Goal: Information Seeking & Learning: Learn about a topic

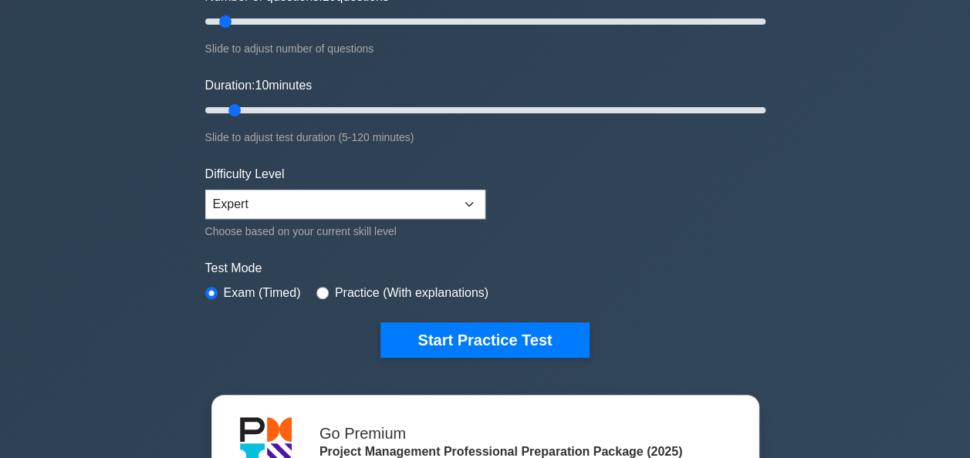
scroll to position [247, 0]
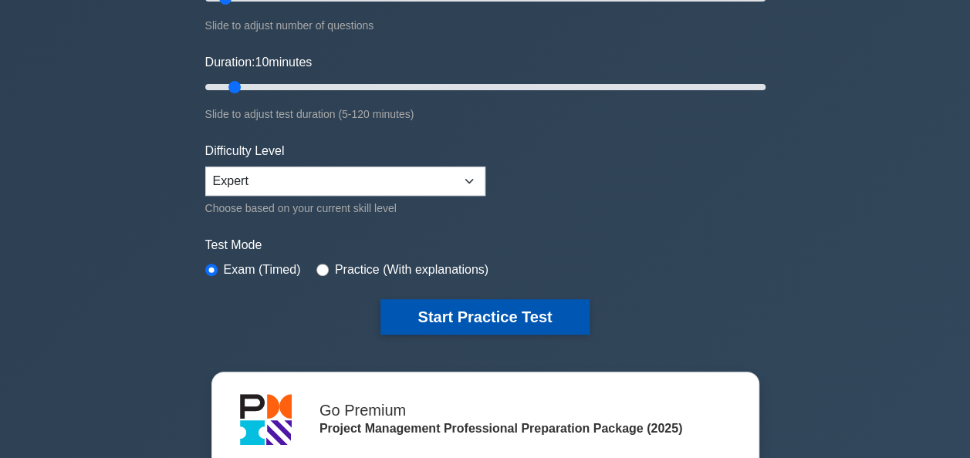
click at [457, 311] on button "Start Practice Test" at bounding box center [484, 316] width 208 height 35
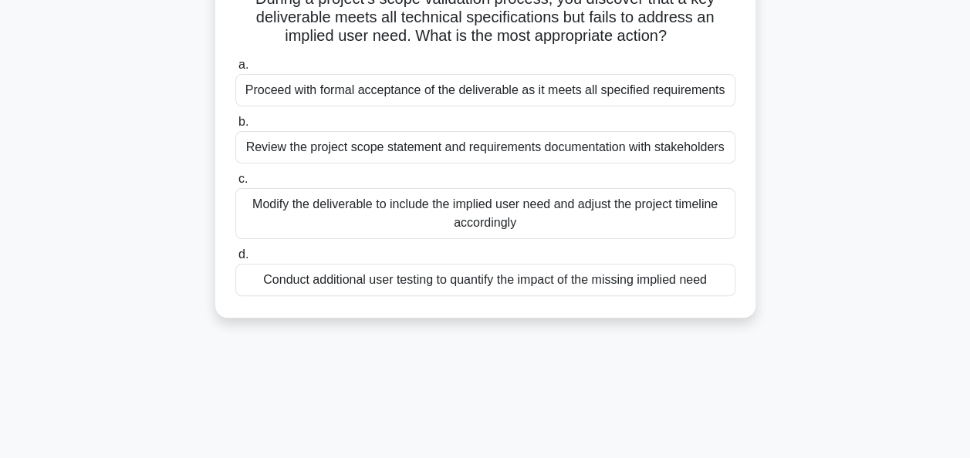
scroll to position [123, 0]
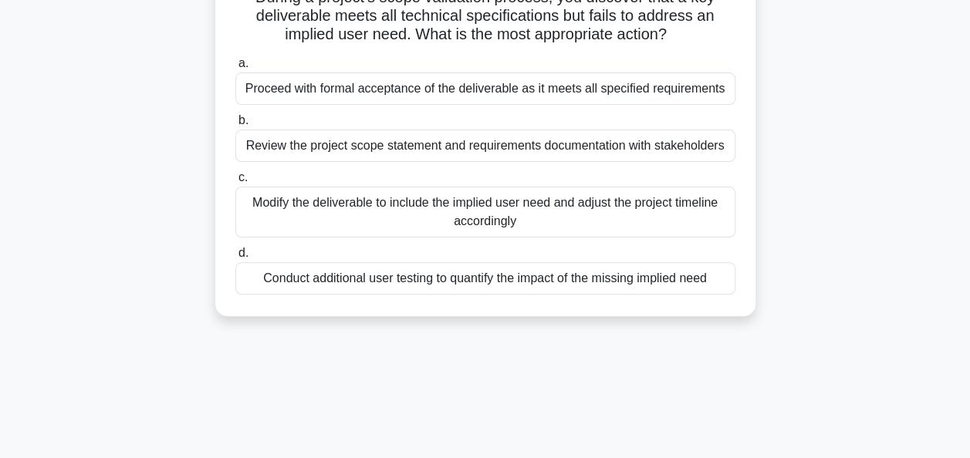
click at [398, 207] on div "Modify the deliverable to include the implied user need and adjust the project …" at bounding box center [485, 212] width 500 height 51
click at [235, 183] on input "c. Modify the deliverable to include the implied user need and adjust the proje…" at bounding box center [235, 178] width 0 height 10
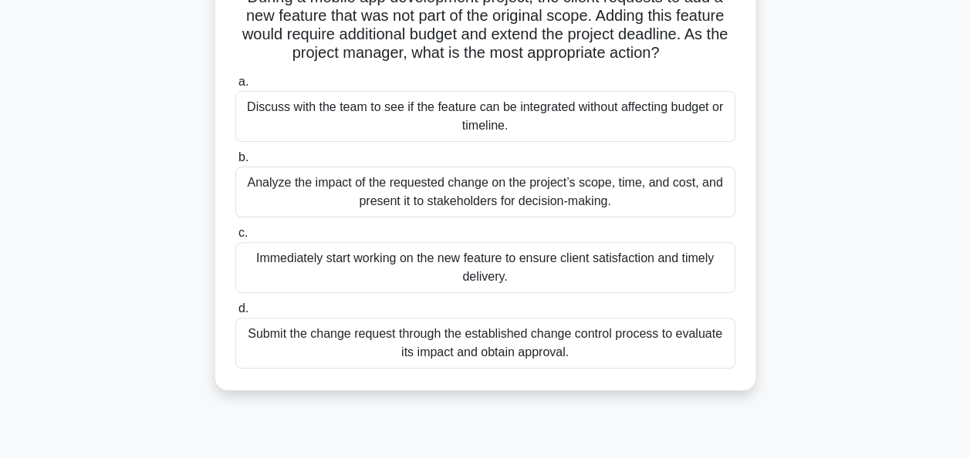
click at [480, 338] on div "Submit the change request through the established change control process to eva…" at bounding box center [485, 343] width 500 height 51
click at [235, 314] on input "d. Submit the change request through the established change control process to …" at bounding box center [235, 309] width 0 height 10
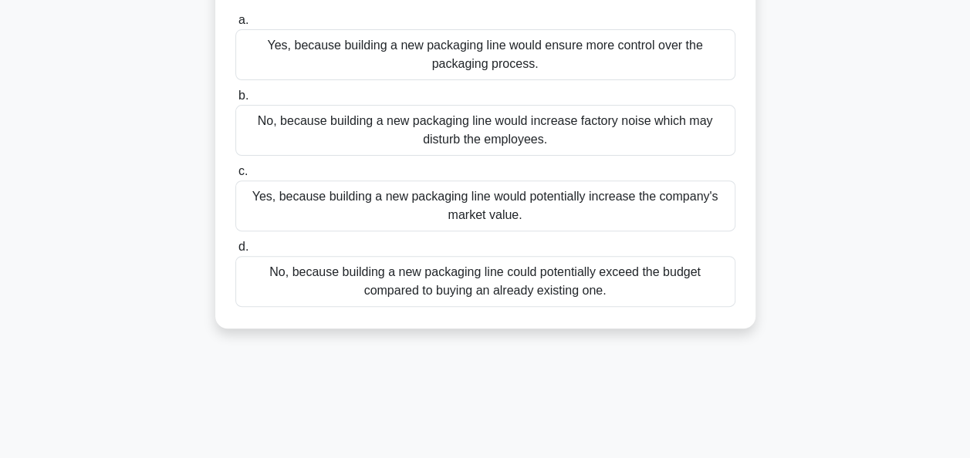
scroll to position [216, 0]
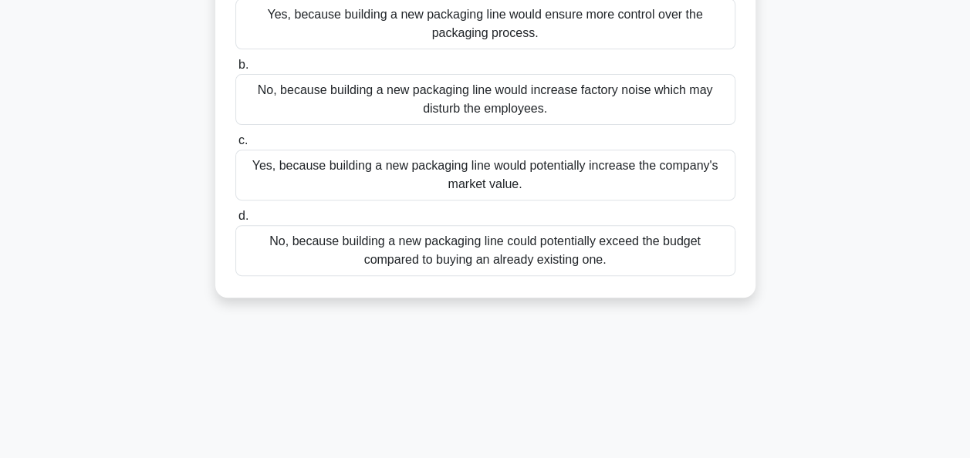
click at [452, 242] on div "No, because building a new packaging line could potentially exceed the budget c…" at bounding box center [485, 250] width 500 height 51
click at [235, 221] on input "d. No, because building a new packaging line could potentially exceed the budge…" at bounding box center [235, 216] width 0 height 10
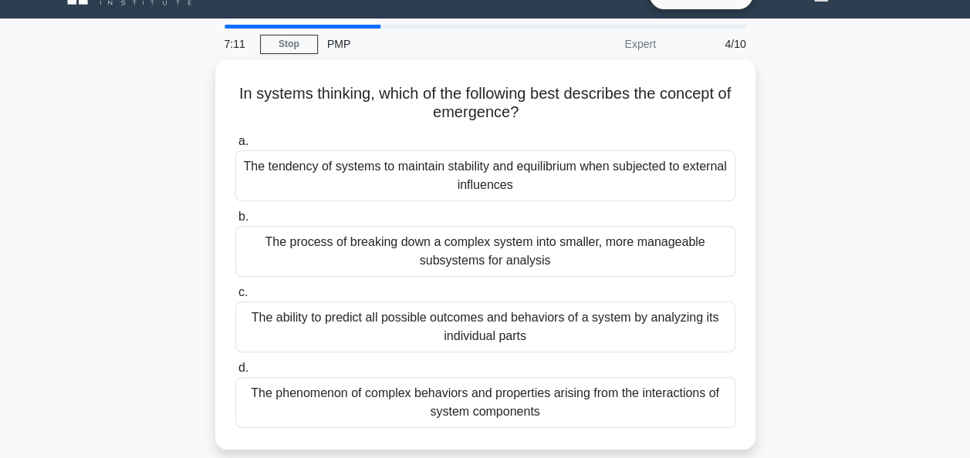
scroll to position [62, 0]
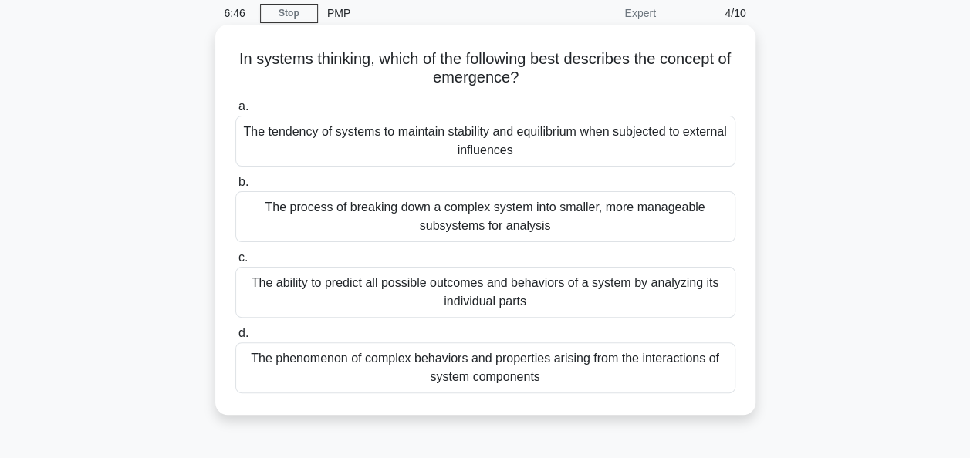
click at [523, 362] on div "The phenomenon of complex behaviors and properties arising from the interaction…" at bounding box center [485, 367] width 500 height 51
click at [235, 339] on input "d. The phenomenon of complex behaviors and properties arising from the interact…" at bounding box center [235, 334] width 0 height 10
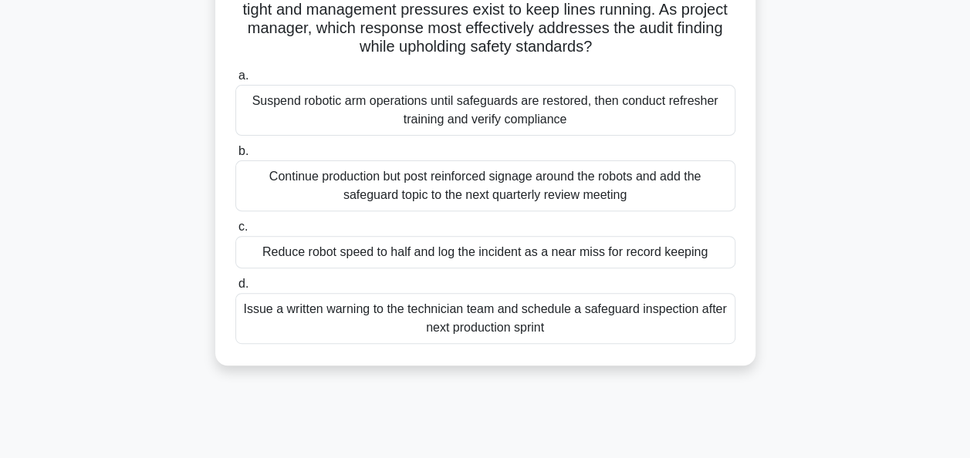
scroll to position [216, 0]
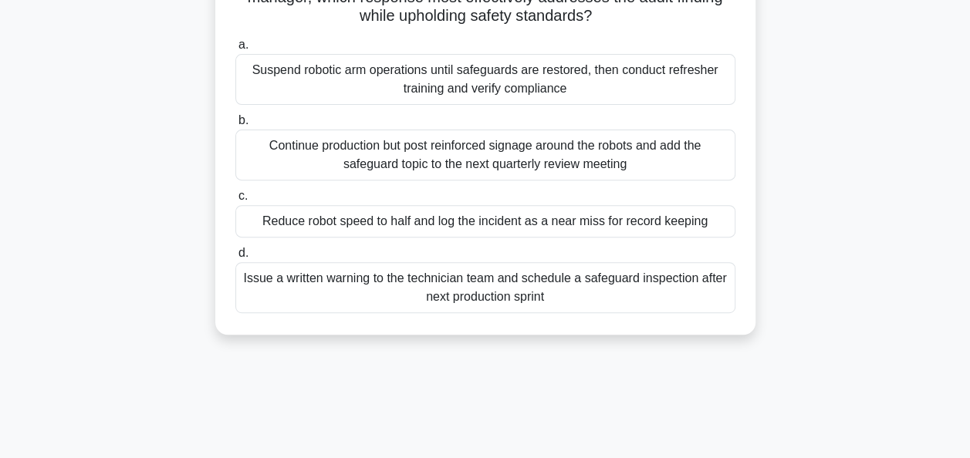
click at [463, 96] on div "Suspend robotic arm operations until safeguards are restored, then conduct refr…" at bounding box center [485, 79] width 500 height 51
click at [235, 50] on input "a. Suspend robotic arm operations until safeguards are restored, then conduct r…" at bounding box center [235, 45] width 0 height 10
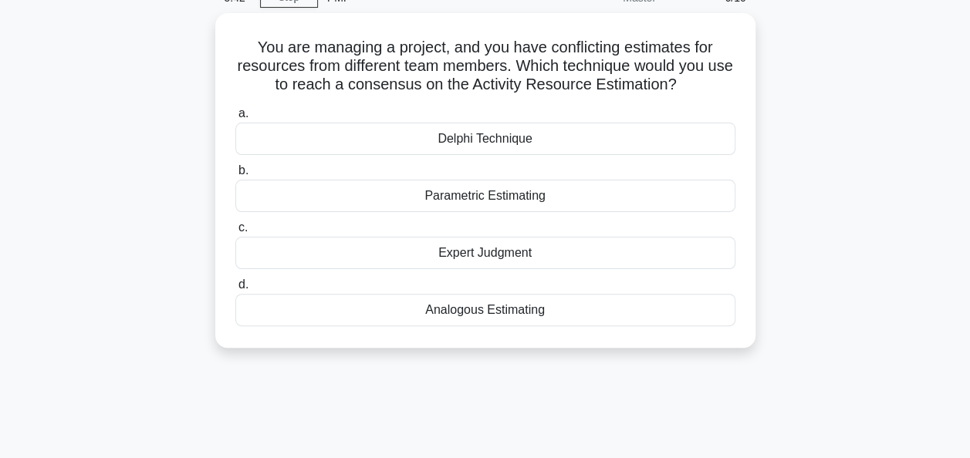
scroll to position [0, 0]
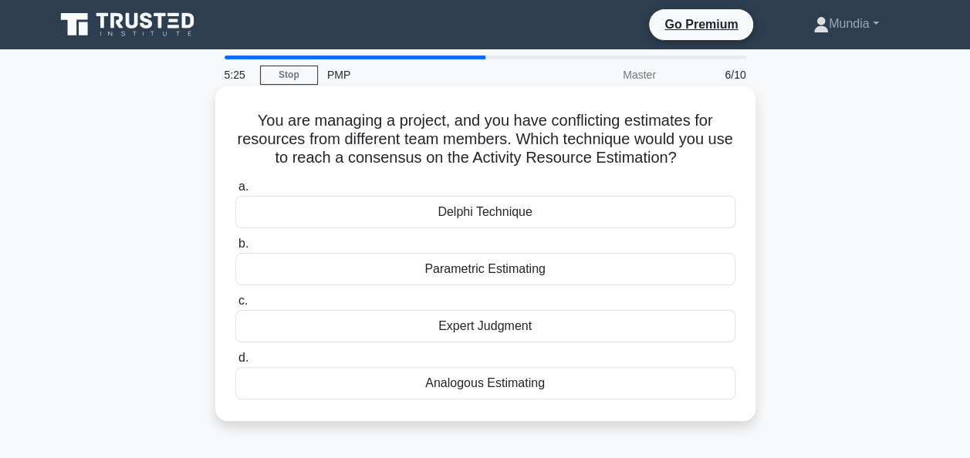
click at [477, 208] on div "Delphi Technique" at bounding box center [485, 212] width 500 height 32
click at [235, 192] on input "a. Delphi Technique" at bounding box center [235, 187] width 0 height 10
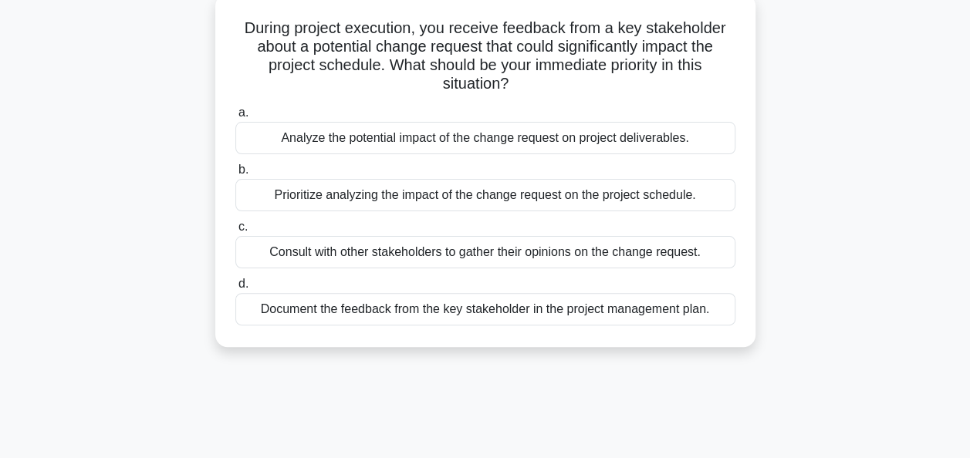
scroll to position [123, 0]
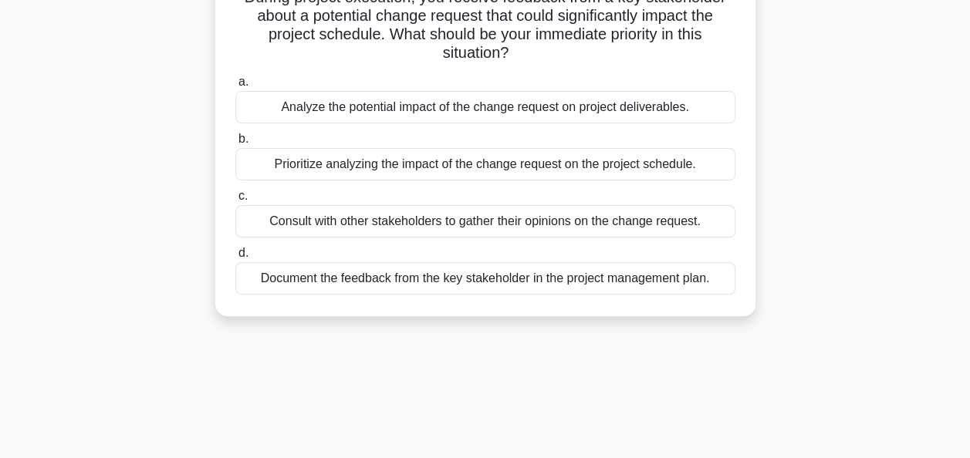
click at [485, 222] on div "Consult with other stakeholders to gather their opinions on the change request." at bounding box center [485, 221] width 500 height 32
click at [235, 201] on input "c. Consult with other stakeholders to gather their opinions on the change reque…" at bounding box center [235, 196] width 0 height 10
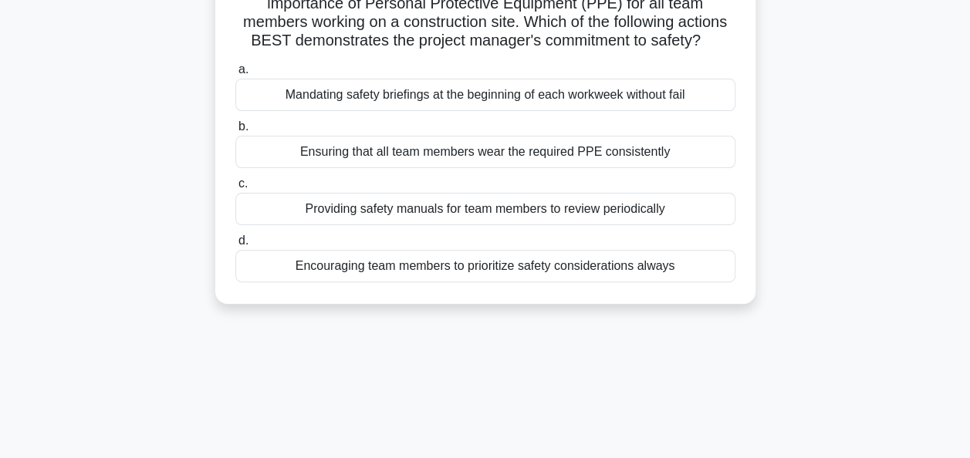
scroll to position [137, 0]
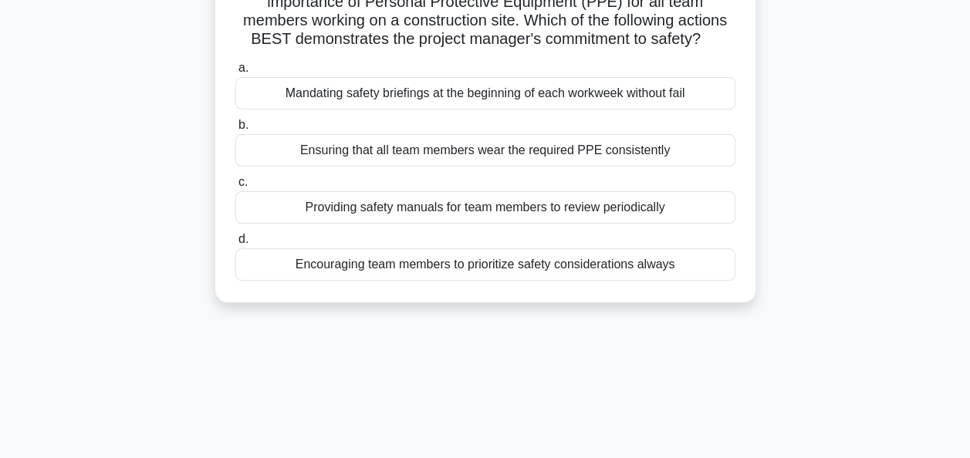
click at [500, 167] on div "Ensuring that all team members wear the required PPE consistently" at bounding box center [485, 150] width 500 height 32
click at [235, 130] on input "b. Ensuring that all team members wear the required PPE consistently" at bounding box center [235, 125] width 0 height 10
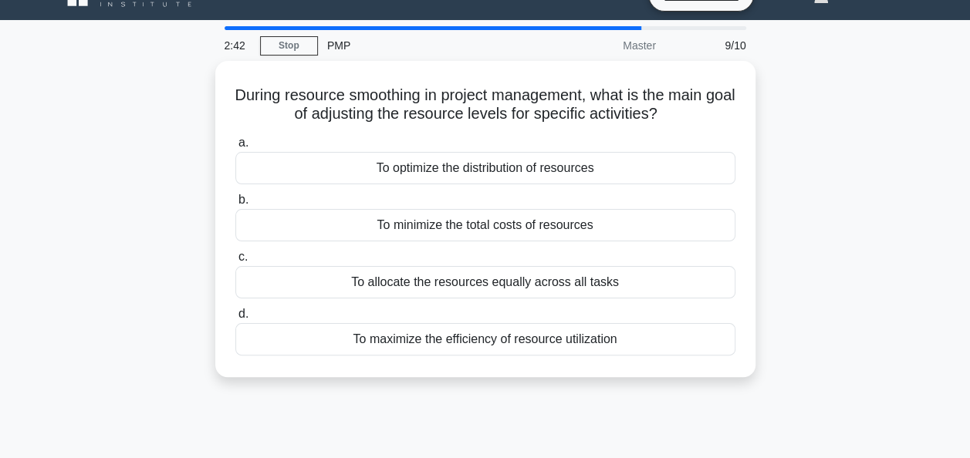
scroll to position [31, 0]
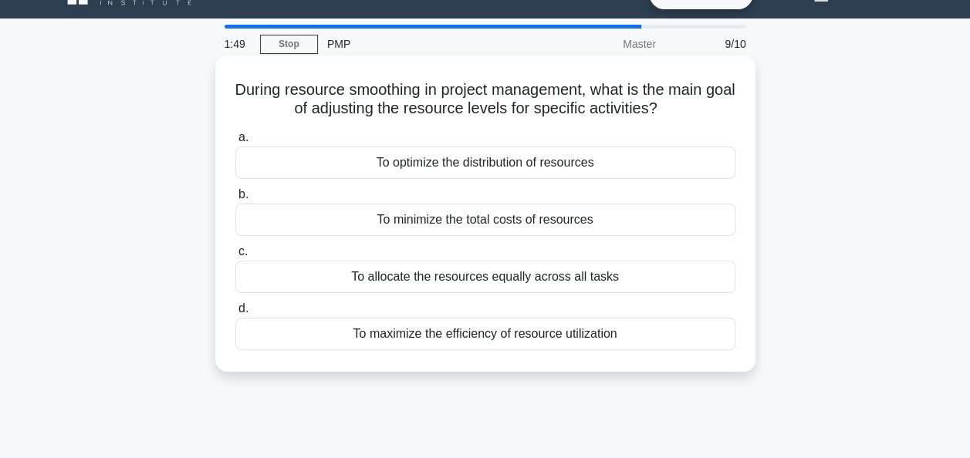
click at [491, 333] on div "To maximize the efficiency of resource utilization" at bounding box center [485, 334] width 500 height 32
click at [235, 314] on input "d. To maximize the efficiency of resource utilization" at bounding box center [235, 309] width 0 height 10
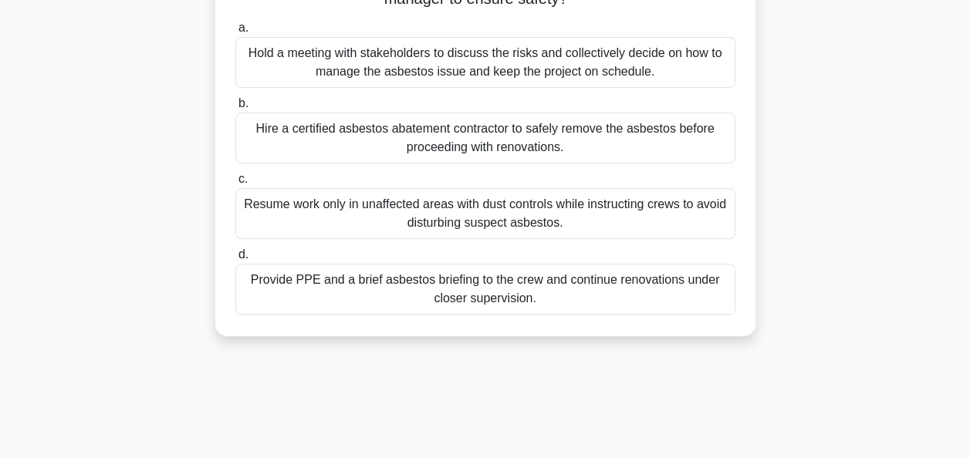
scroll to position [216, 0]
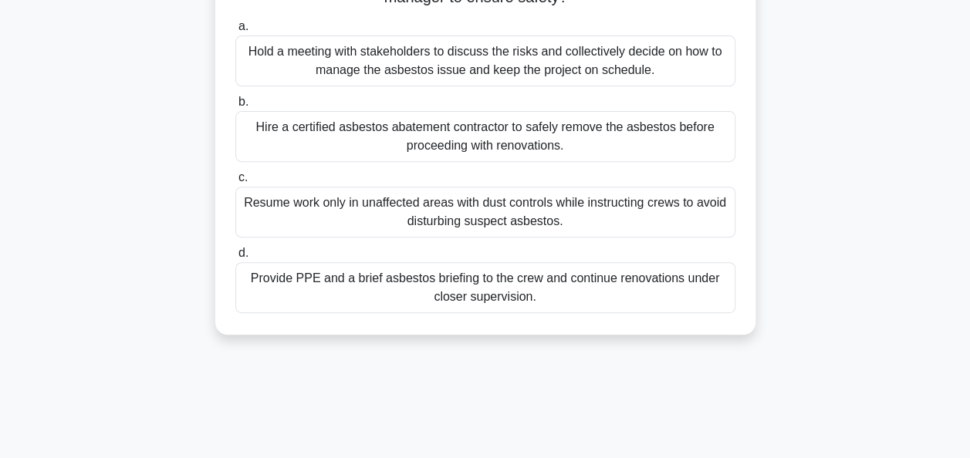
click at [460, 141] on div "Hire a certified asbestos abatement contractor to safely remove the asbestos be…" at bounding box center [485, 136] width 500 height 51
click at [235, 107] on input "b. Hire a certified asbestos abatement contractor to safely remove the asbestos…" at bounding box center [235, 102] width 0 height 10
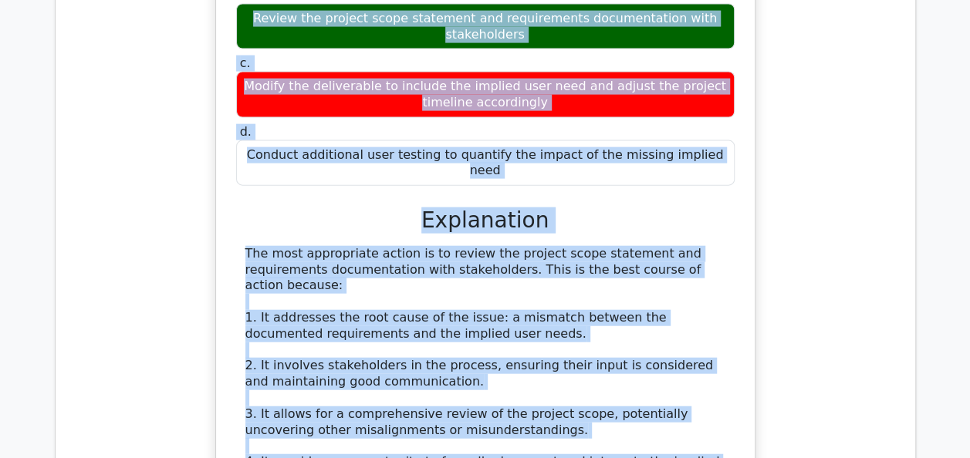
scroll to position [1387, 0]
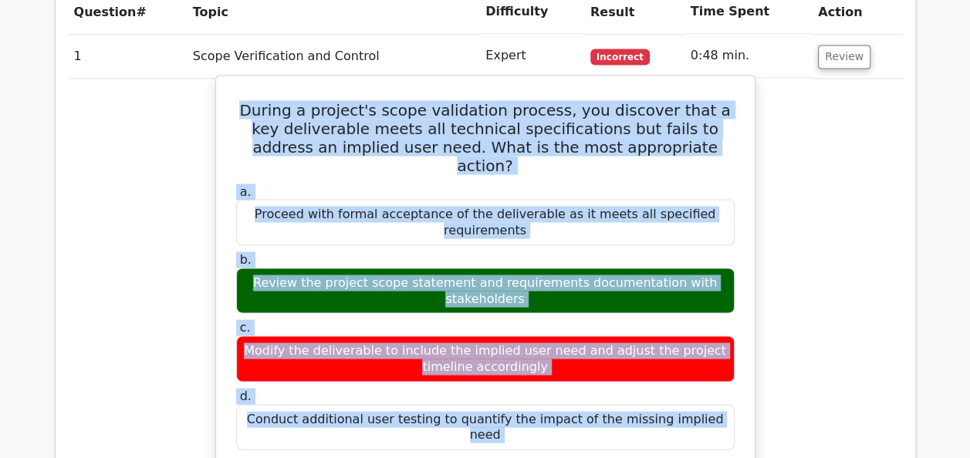
drag, startPoint x: 440, startPoint y: 223, endPoint x: 253, endPoint y: 39, distance: 262.4
copy div "During a project's scope validation process, you discover that a key deliverabl…"
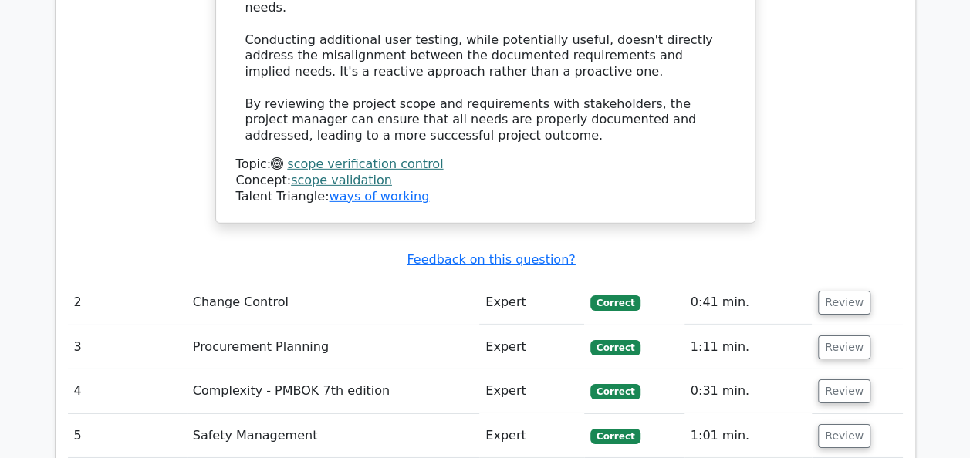
scroll to position [2313, 0]
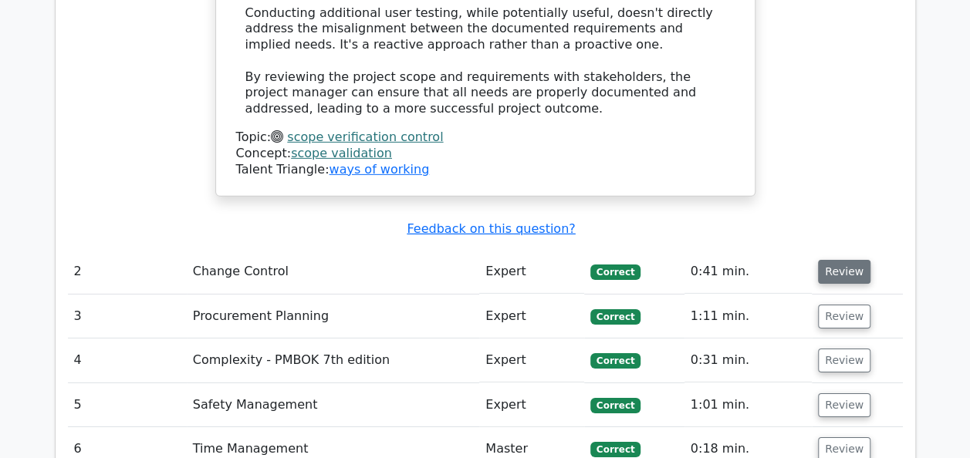
click at [850, 260] on button "Review" at bounding box center [844, 272] width 52 height 24
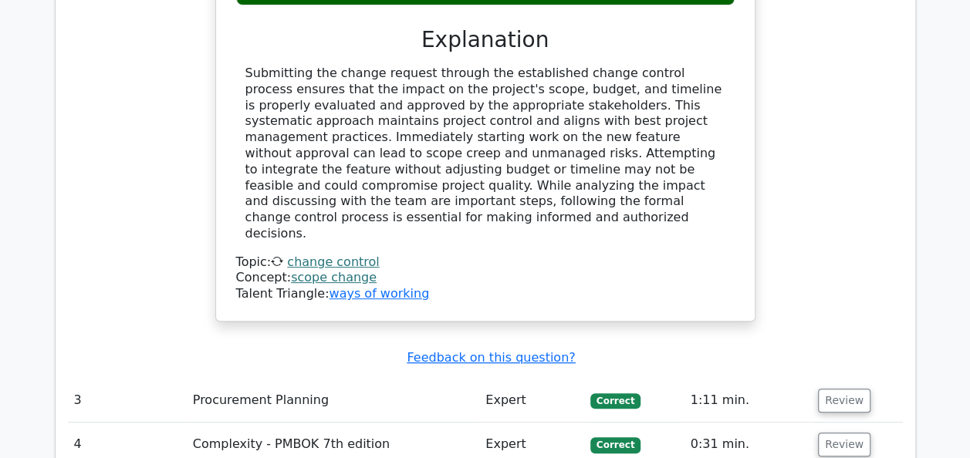
scroll to position [3022, 0]
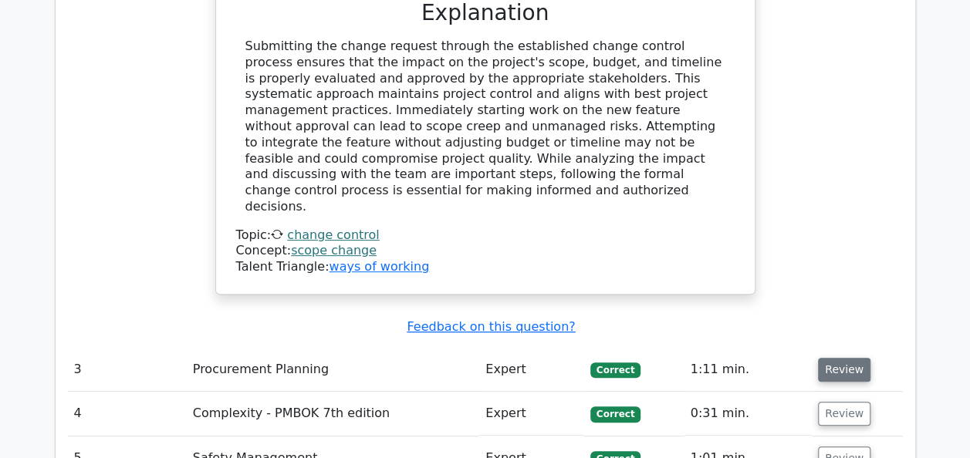
click at [828, 358] on button "Review" at bounding box center [844, 370] width 52 height 24
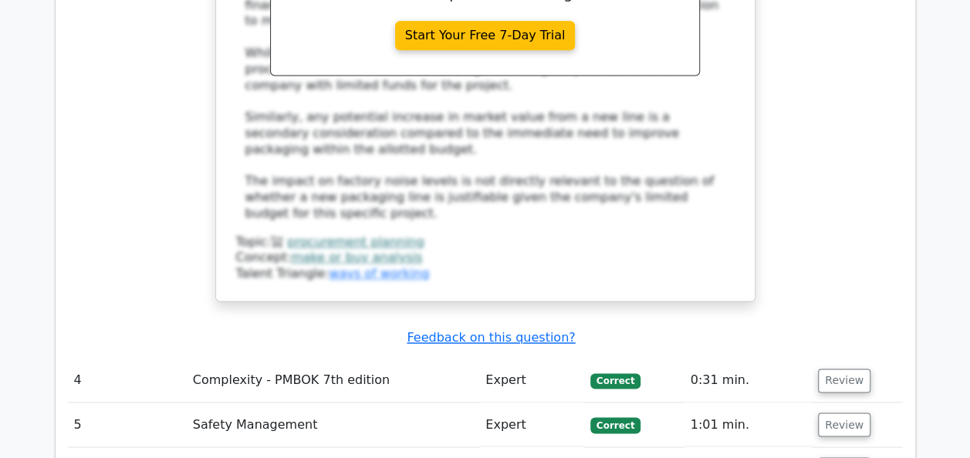
scroll to position [3948, 0]
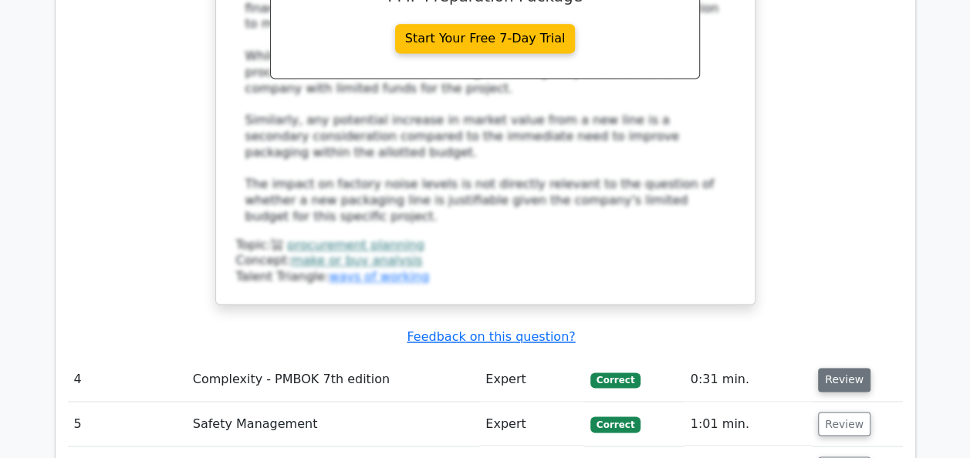
click at [849, 368] on button "Review" at bounding box center [844, 380] width 52 height 24
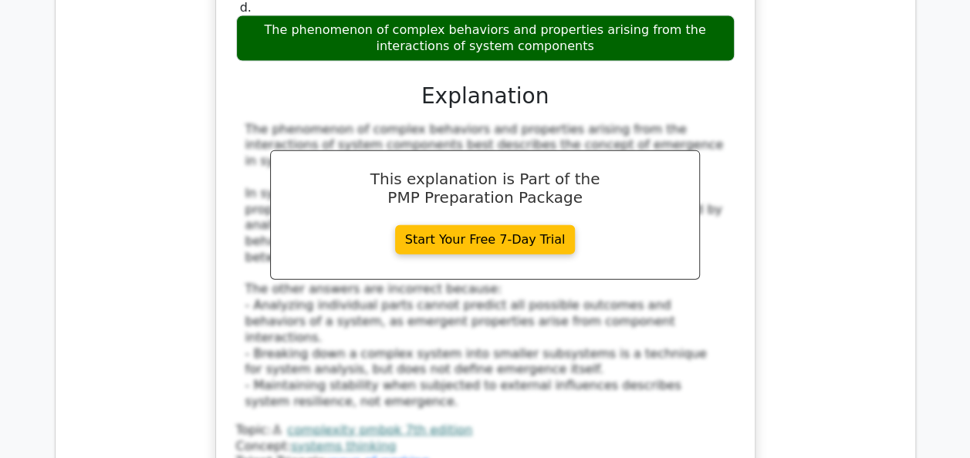
scroll to position [4658, 0]
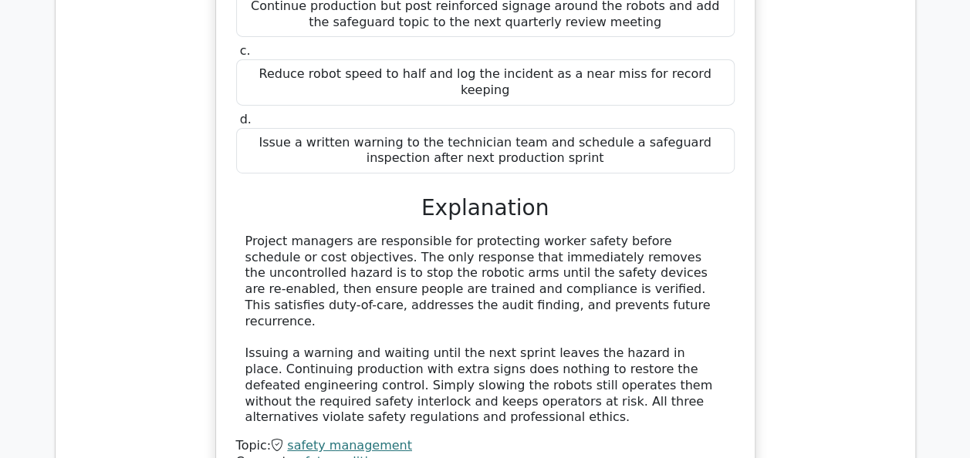
scroll to position [5491, 0]
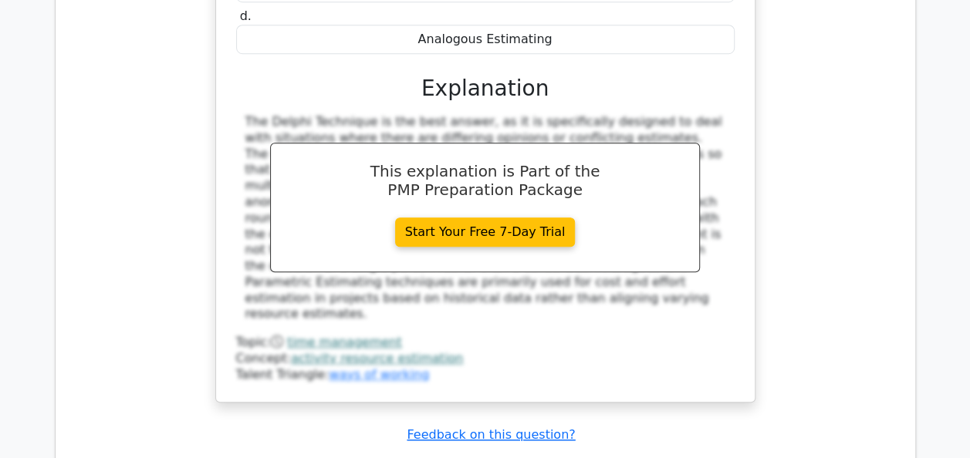
scroll to position [6355, 0]
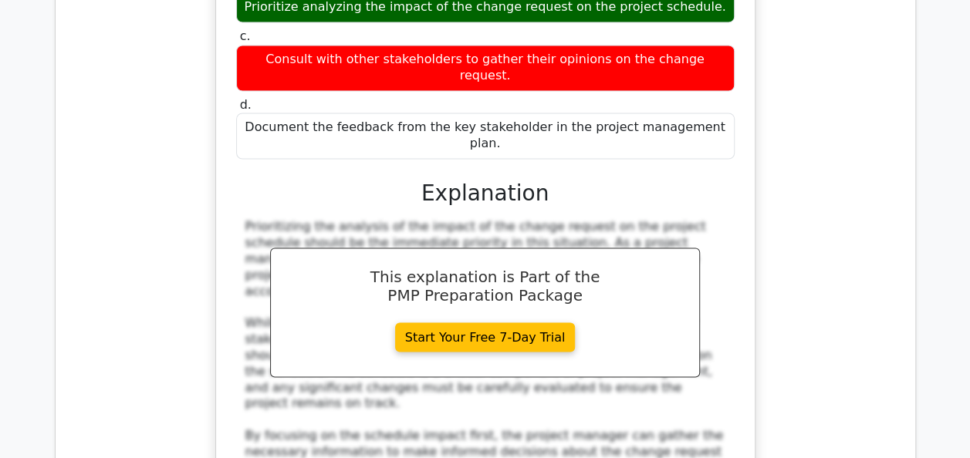
scroll to position [7064, 0]
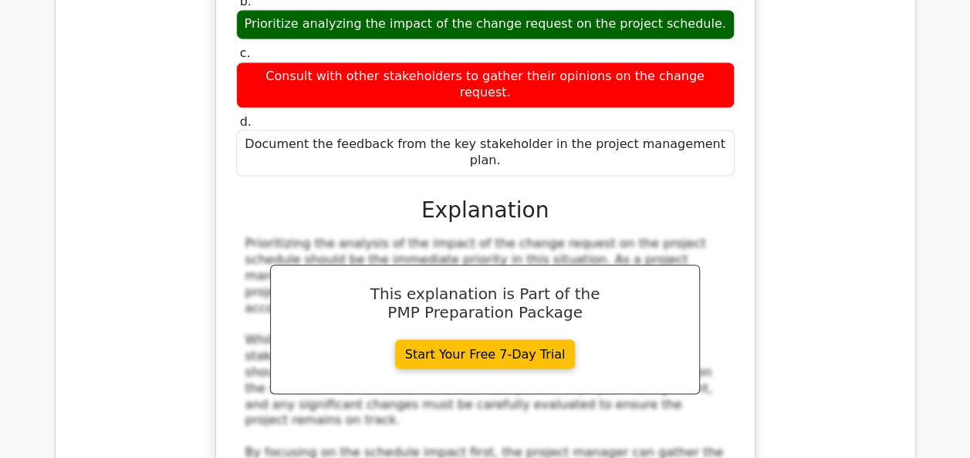
scroll to position [7009, 0]
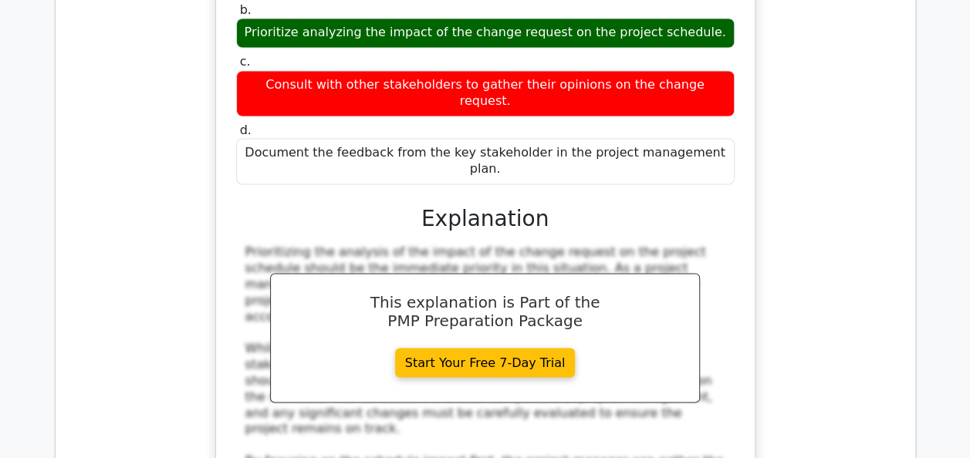
drag, startPoint x: 321, startPoint y: 347, endPoint x: 228, endPoint y: 258, distance: 128.8
copy div "During a safety training session, a project manager emphasizes the importance o…"
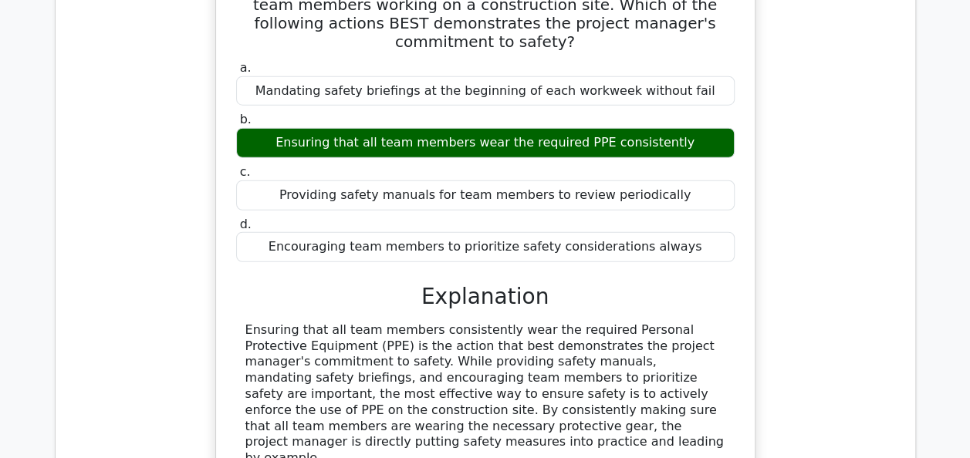
scroll to position [7780, 0]
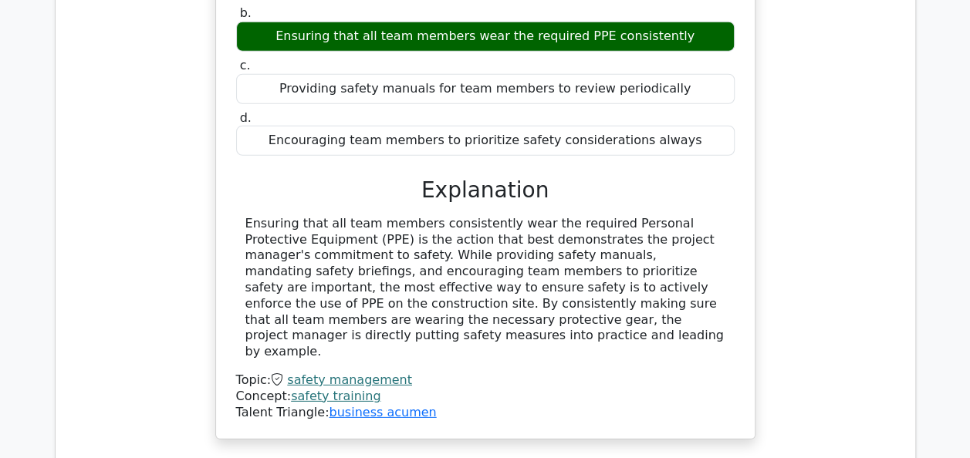
scroll to position [7842, 0]
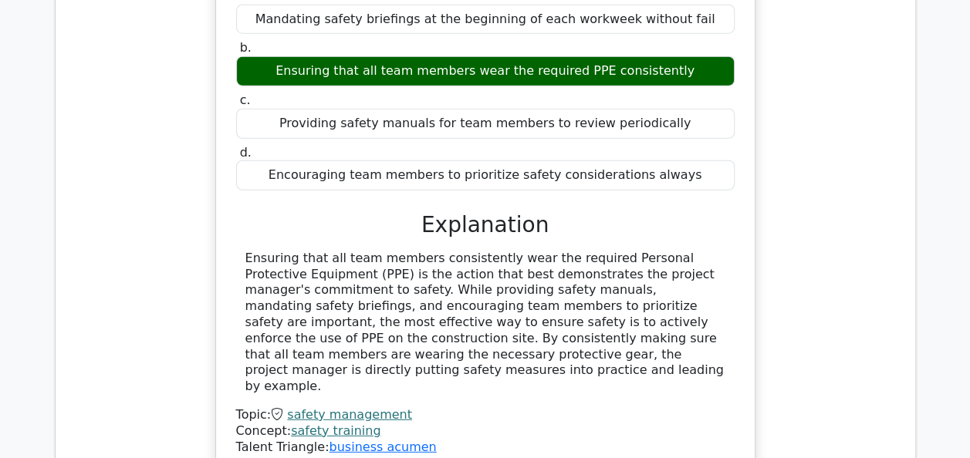
drag, startPoint x: 242, startPoint y: 114, endPoint x: 420, endPoint y: 211, distance: 201.9
drag, startPoint x: 420, startPoint y: 211, endPoint x: 239, endPoint y: 101, distance: 211.1
drag, startPoint x: 246, startPoint y: 123, endPoint x: 651, endPoint y: 358, distance: 468.0
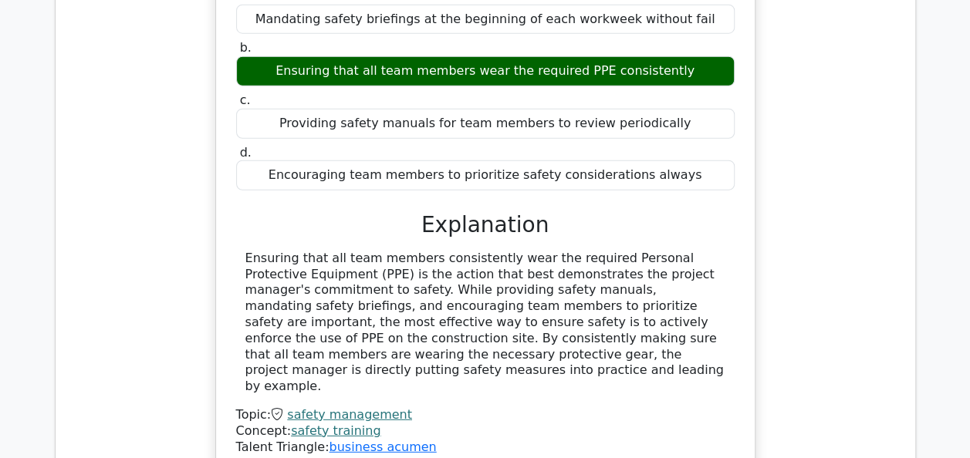
copy div "During resource smoothing in project management, what is the main goal of adjus…"
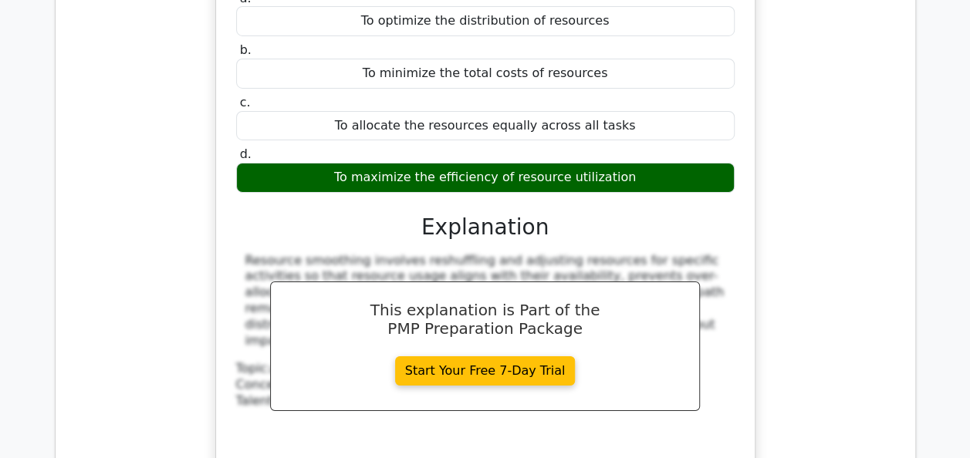
scroll to position [8490, 0]
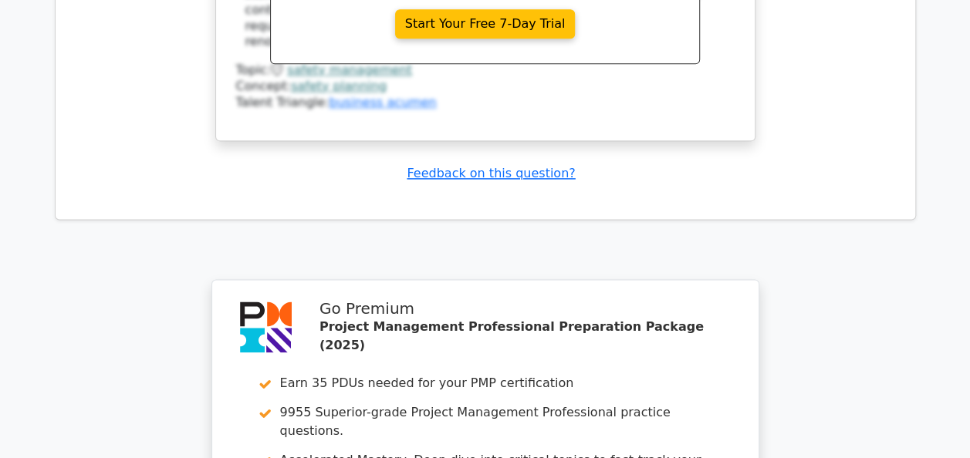
scroll to position [9677, 0]
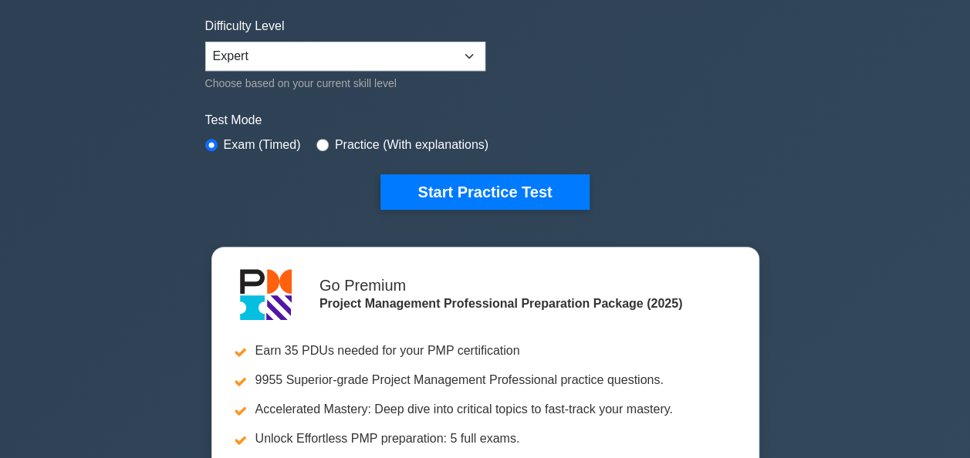
scroll to position [401, 0]
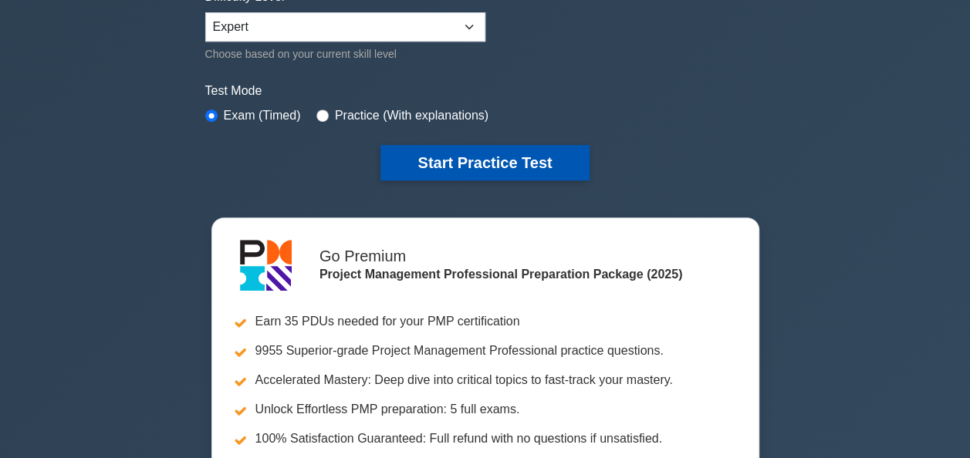
click at [500, 160] on button "Start Practice Test" at bounding box center [484, 162] width 208 height 35
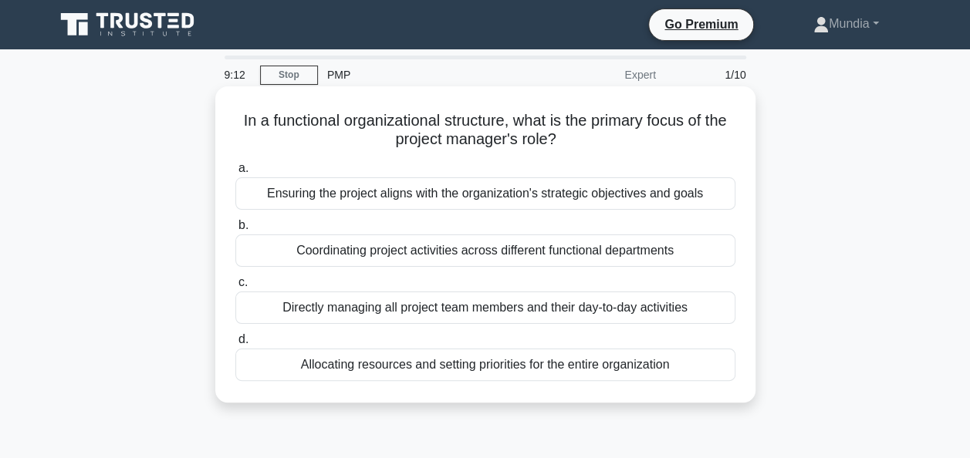
click at [386, 201] on div "Ensuring the project aligns with the organization's strategic objectives and go…" at bounding box center [485, 193] width 500 height 32
click at [235, 174] on input "a. Ensuring the project aligns with the organization's strategic objectives and…" at bounding box center [235, 169] width 0 height 10
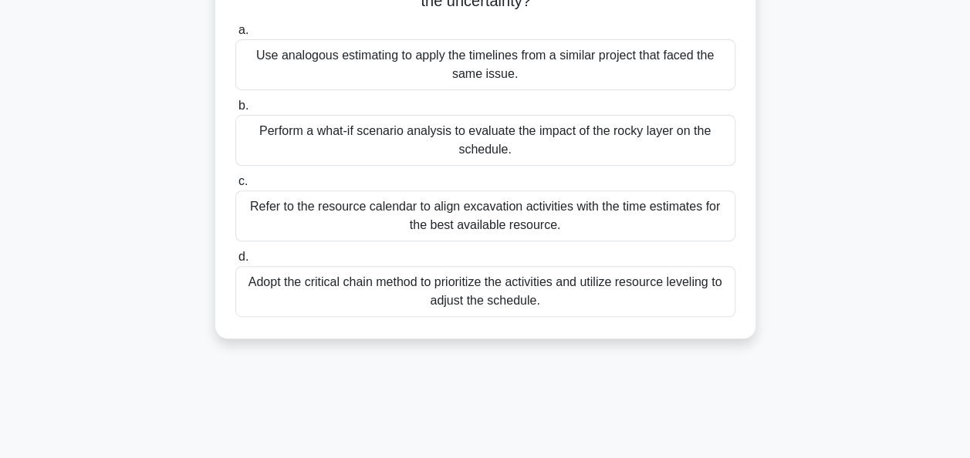
scroll to position [247, 0]
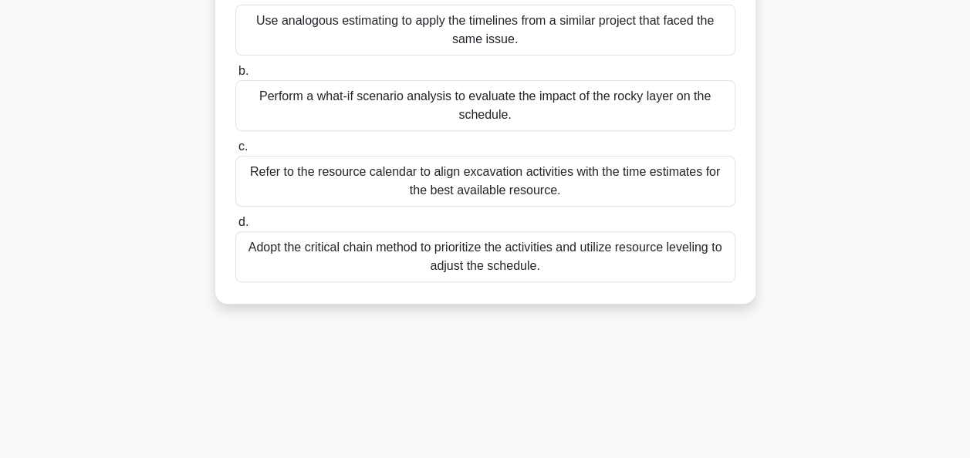
click at [471, 97] on div "Perform a what-if scenario analysis to evaluate the impact of the rocky layer o…" at bounding box center [485, 105] width 500 height 51
click at [235, 76] on input "b. Perform a what-if scenario analysis to evaluate the impact of the rocky laye…" at bounding box center [235, 71] width 0 height 10
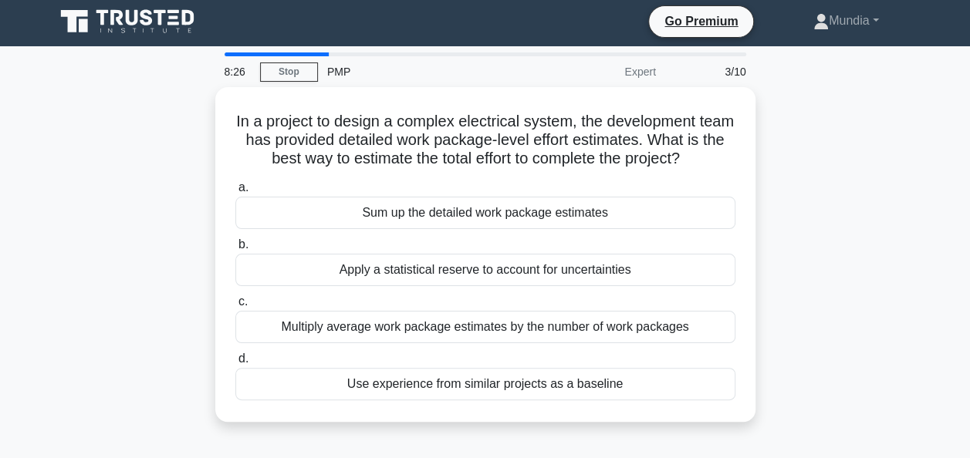
scroll to position [0, 0]
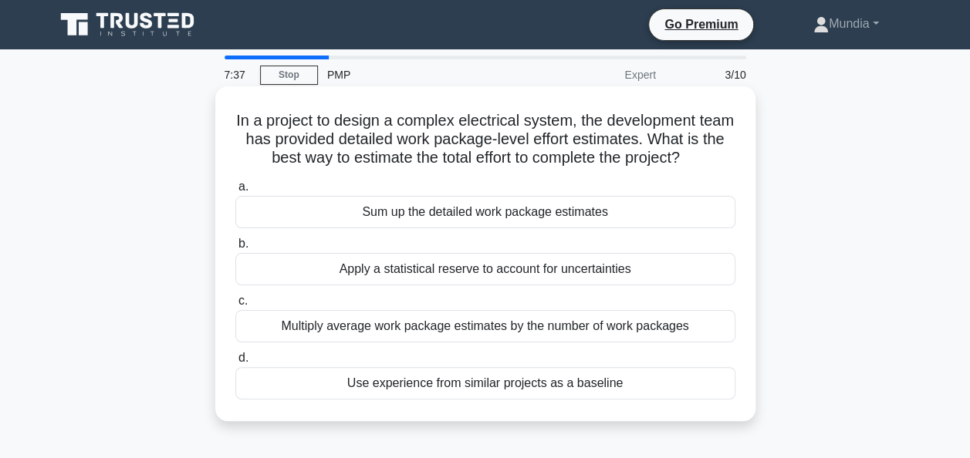
click at [450, 219] on div "Sum up the detailed work package estimates" at bounding box center [485, 212] width 500 height 32
click at [235, 192] on input "a. Sum up the detailed work package estimates" at bounding box center [235, 187] width 0 height 10
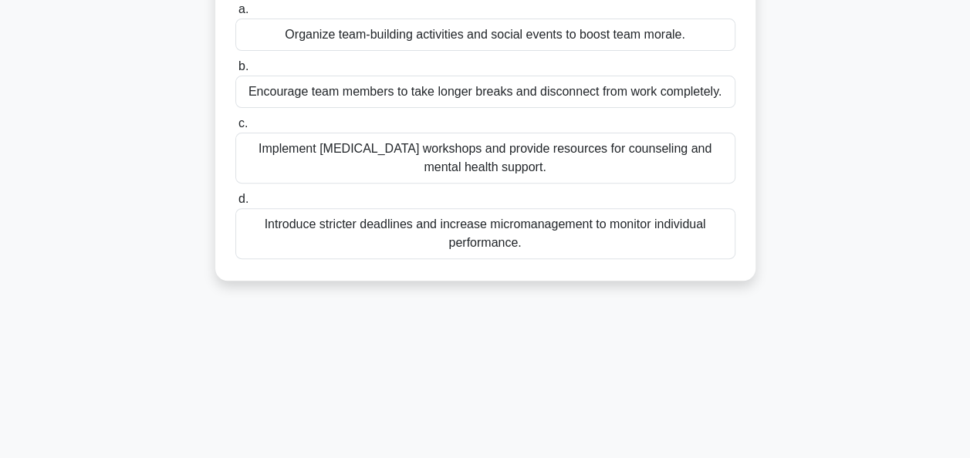
scroll to position [216, 0]
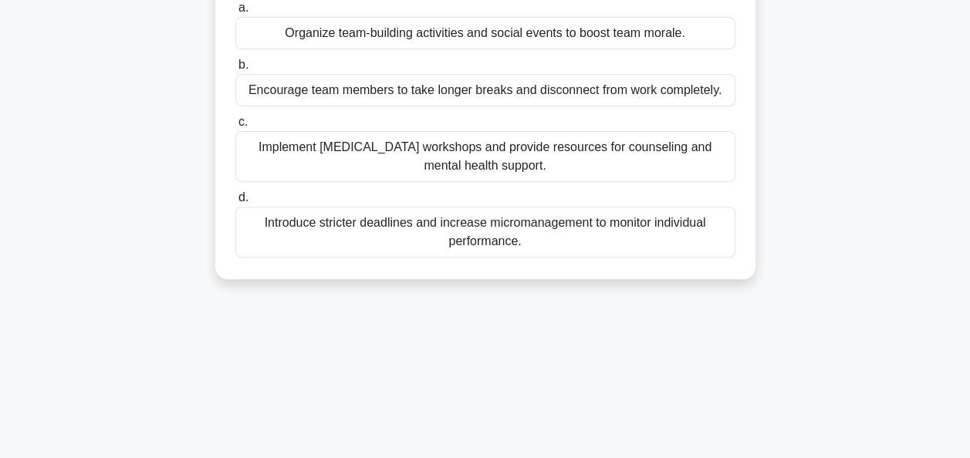
click at [484, 165] on div "Implement [MEDICAL_DATA] workshops and provide resources for counseling and men…" at bounding box center [485, 156] width 500 height 51
click at [235, 127] on input "c. Implement stress management workshops and provide resources for counseling a…" at bounding box center [235, 122] width 0 height 10
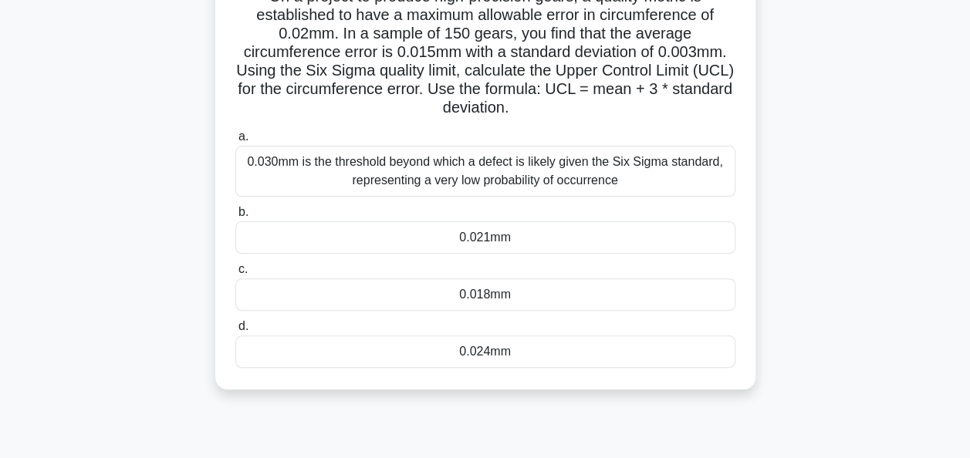
scroll to position [123, 0]
click at [478, 297] on div "0.018mm" at bounding box center [485, 295] width 500 height 32
click at [235, 275] on input "c. 0.018mm" at bounding box center [235, 270] width 0 height 10
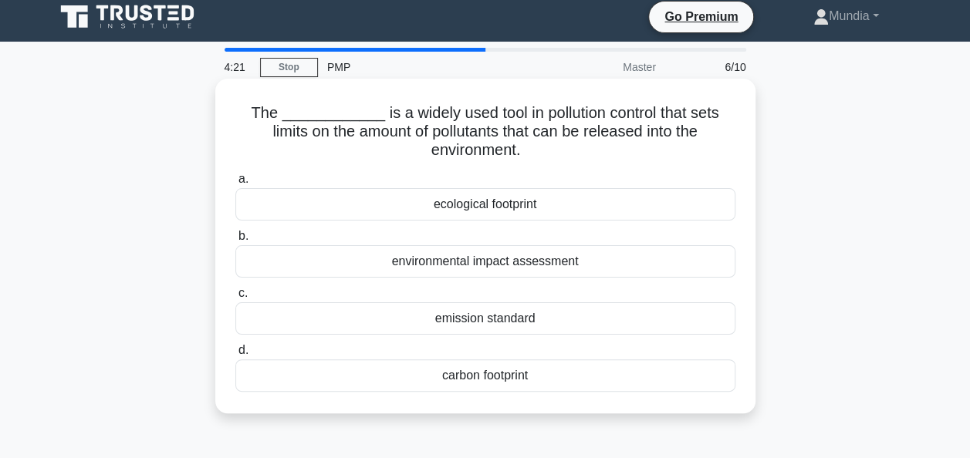
scroll to position [0, 0]
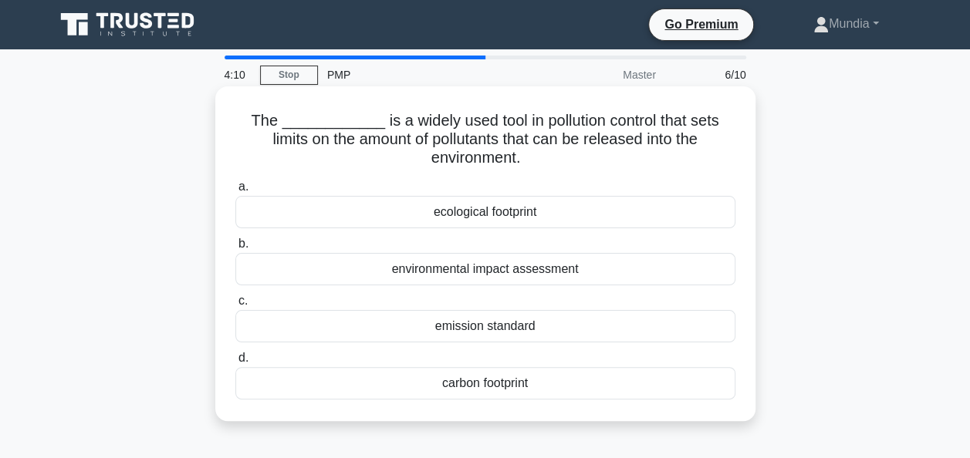
click at [474, 334] on div "emission standard" at bounding box center [485, 326] width 500 height 32
click at [235, 306] on input "c. emission standard" at bounding box center [235, 301] width 0 height 10
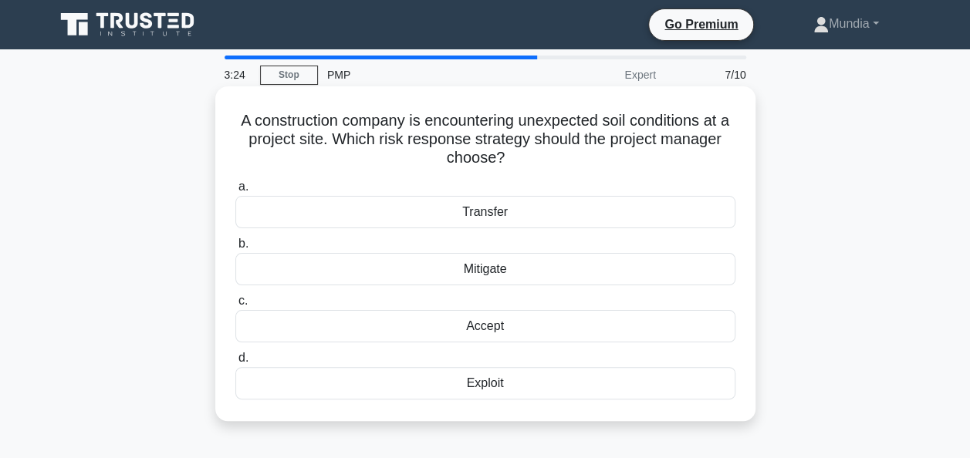
click at [494, 269] on div "Mitigate" at bounding box center [485, 269] width 500 height 32
click at [235, 249] on input "b. Mitigate" at bounding box center [235, 244] width 0 height 10
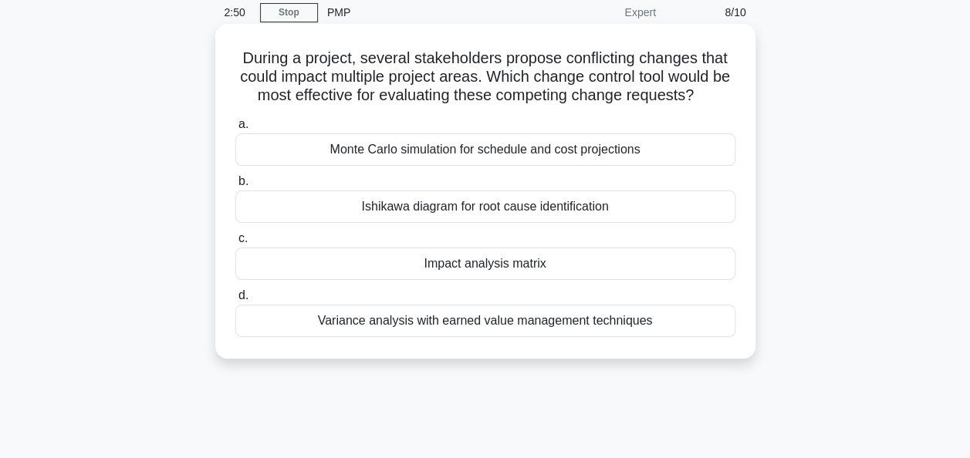
scroll to position [62, 0]
click at [430, 157] on div "Monte Carlo simulation for schedule and cost projections" at bounding box center [485, 150] width 500 height 32
click at [235, 130] on input "a. Monte Carlo simulation for schedule and cost projections" at bounding box center [235, 125] width 0 height 10
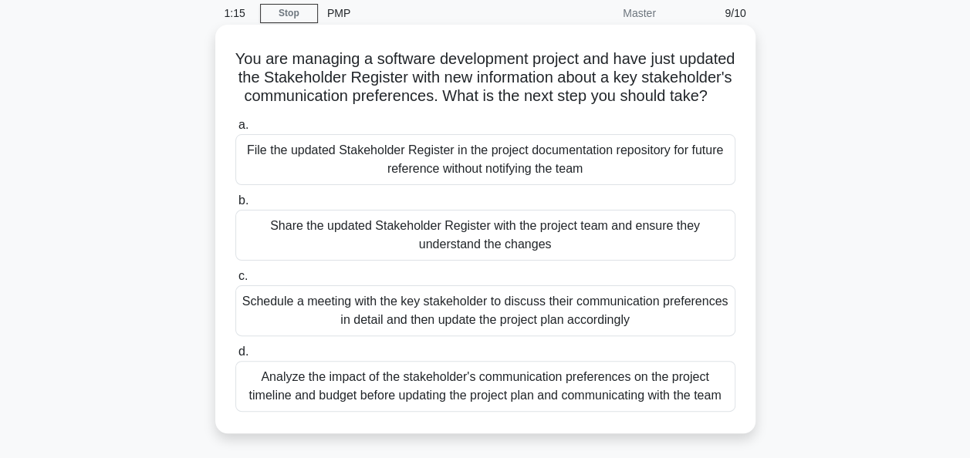
click at [479, 336] on div "Schedule a meeting with the key stakeholder to discuss their communication pref…" at bounding box center [485, 310] width 500 height 51
click at [235, 282] on input "c. Schedule a meeting with the key stakeholder to discuss their communication p…" at bounding box center [235, 277] width 0 height 10
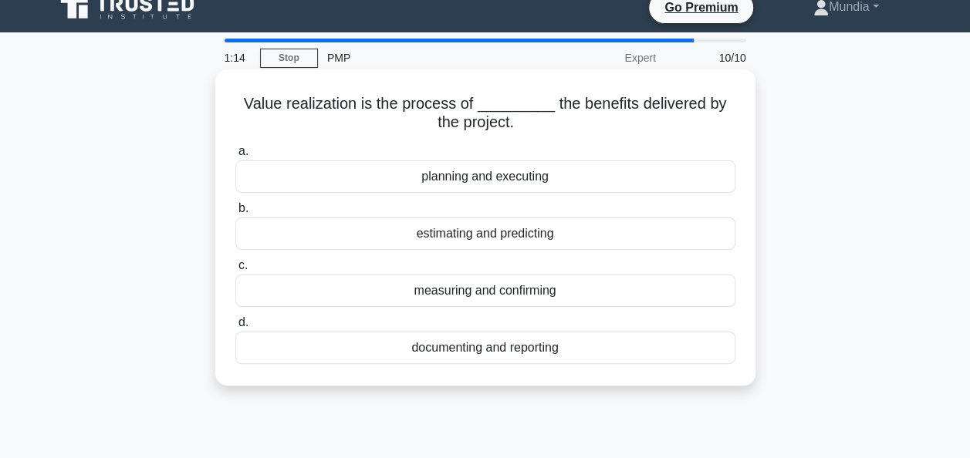
scroll to position [0, 0]
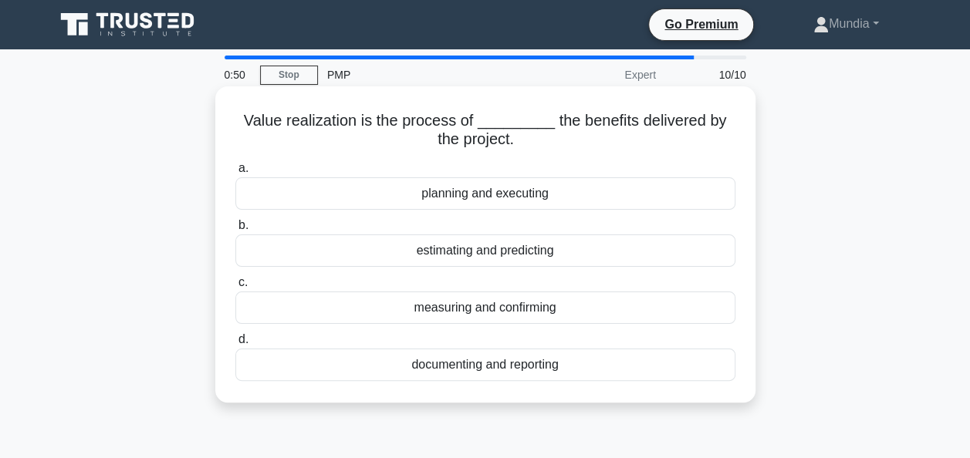
click at [481, 315] on div "measuring and confirming" at bounding box center [485, 308] width 500 height 32
click at [235, 288] on input "c. measuring and confirming" at bounding box center [235, 283] width 0 height 10
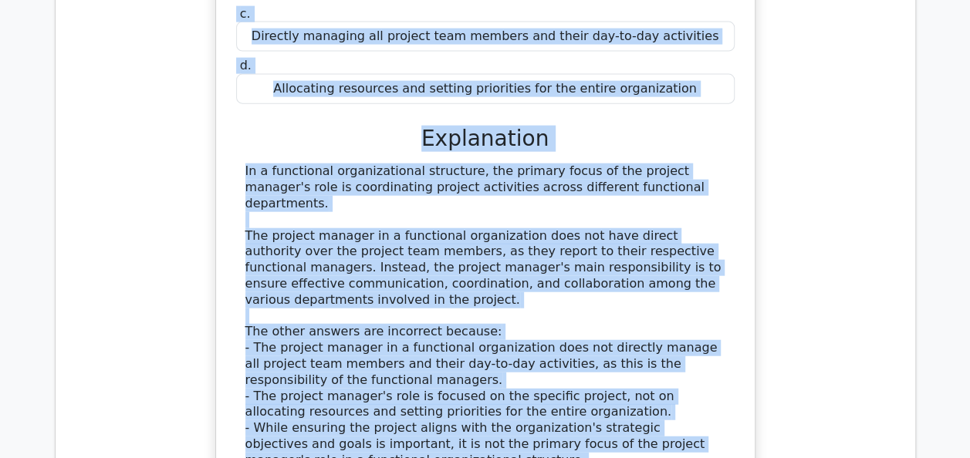
scroll to position [1765, 0]
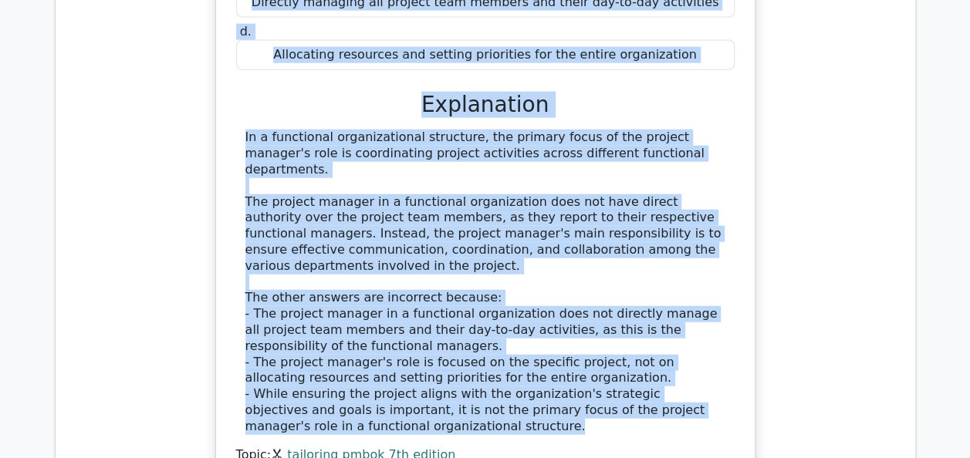
drag, startPoint x: 239, startPoint y: 141, endPoint x: 390, endPoint y: 296, distance: 216.0
click at [390, 296] on div "In a functional organizational structure, what is the primary focus of the proj…" at bounding box center [485, 147] width 526 height 720
copy div "In a functional organizational structure, what is the primary focus of the proj…"
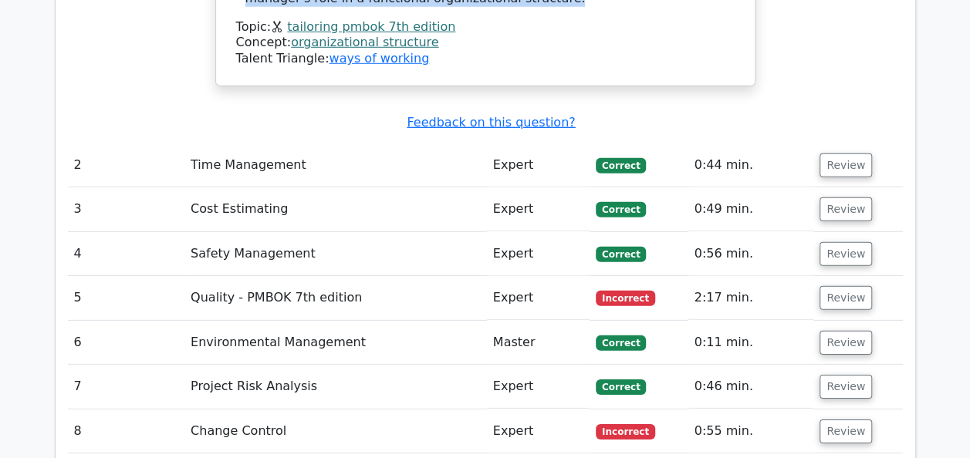
scroll to position [2197, 0]
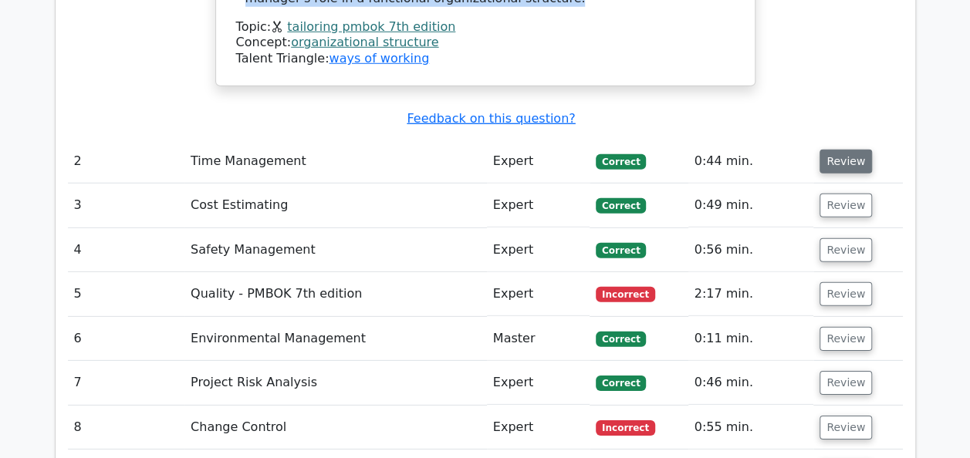
click at [830, 150] on button "Review" at bounding box center [845, 162] width 52 height 24
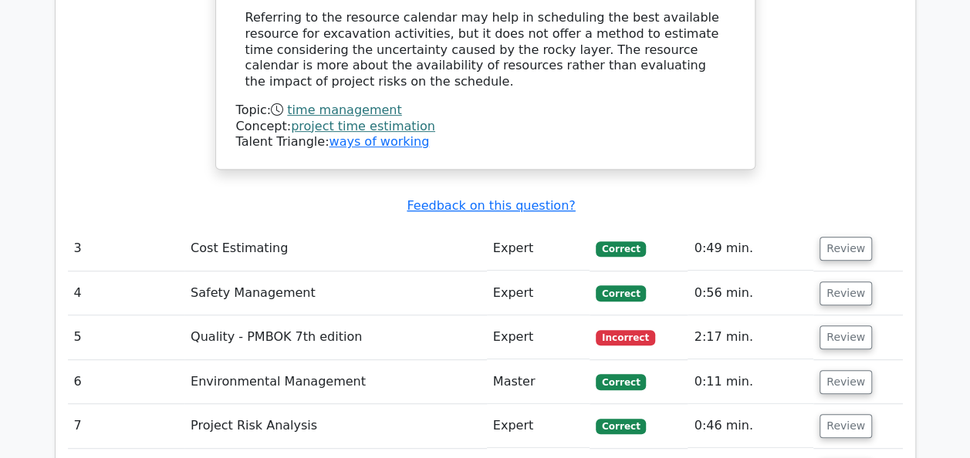
scroll to position [3215, 0]
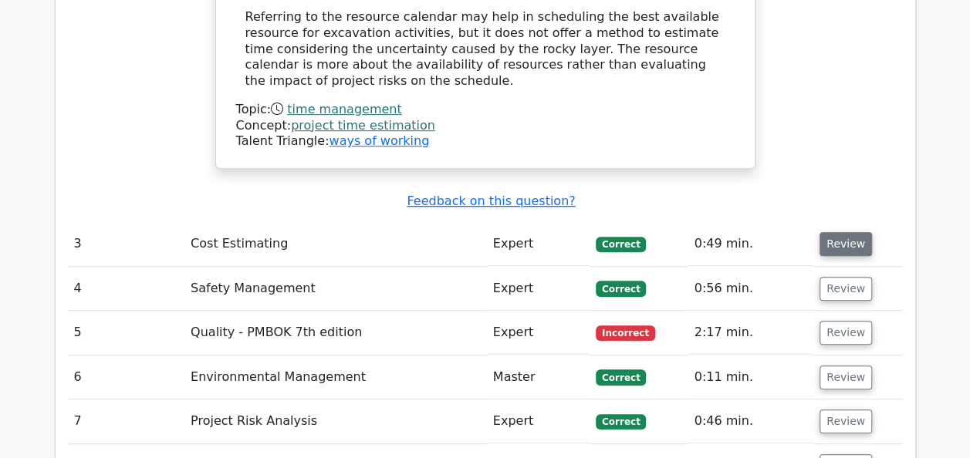
click at [839, 232] on button "Review" at bounding box center [845, 244] width 52 height 24
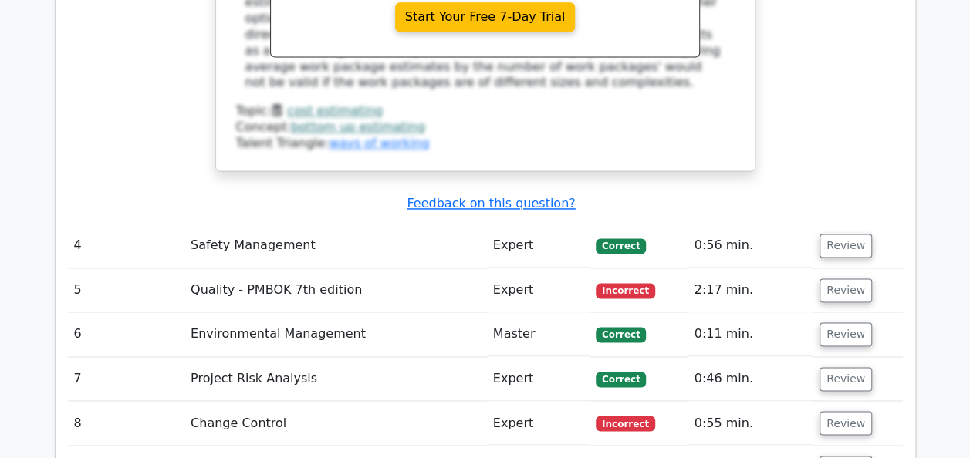
scroll to position [3956, 0]
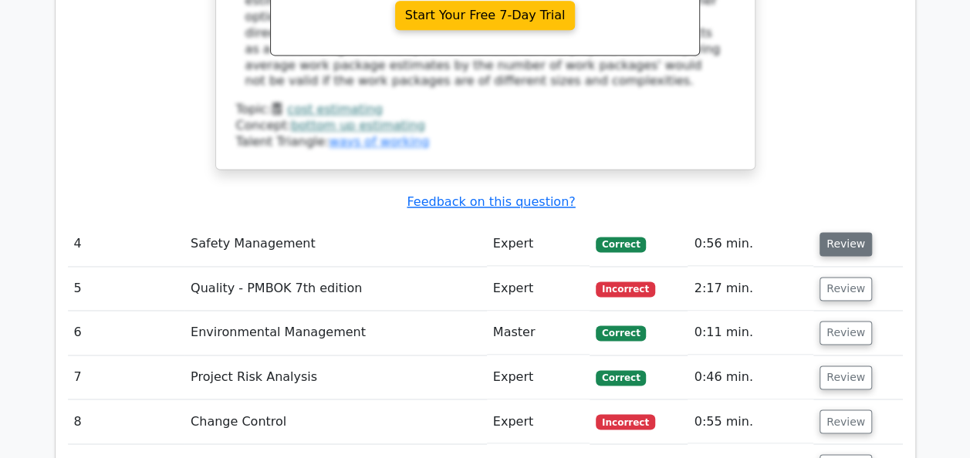
click at [838, 232] on button "Review" at bounding box center [845, 244] width 52 height 24
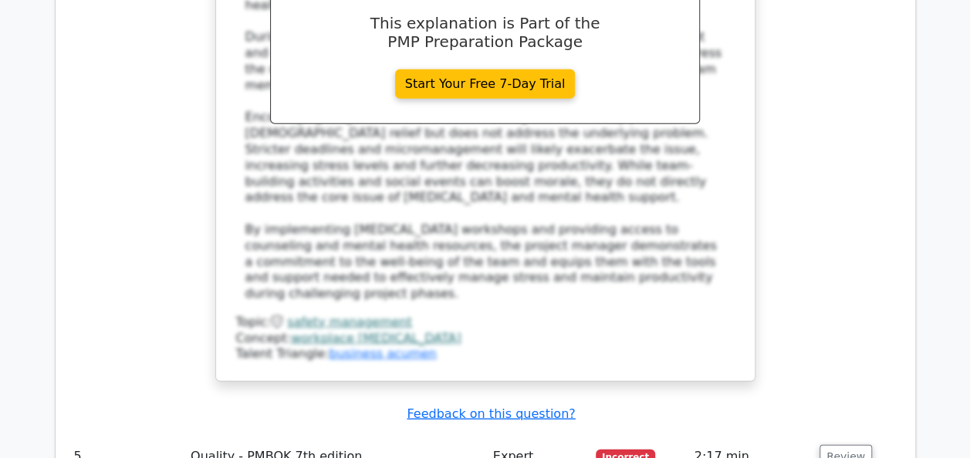
scroll to position [4696, 0]
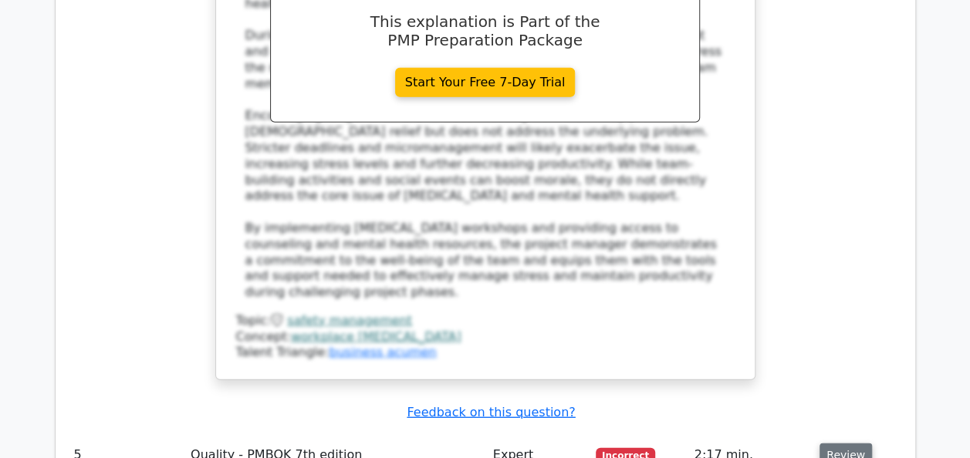
click at [842, 444] on button "Review" at bounding box center [845, 456] width 52 height 24
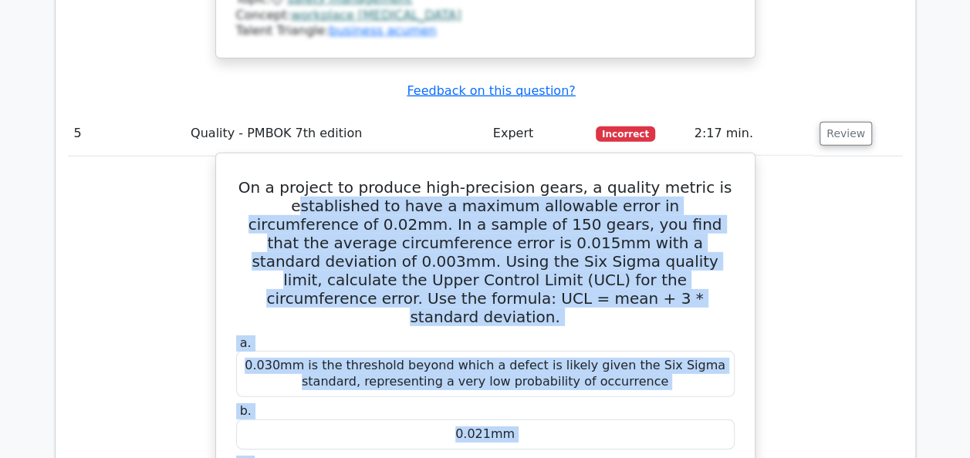
scroll to position [5039, 0]
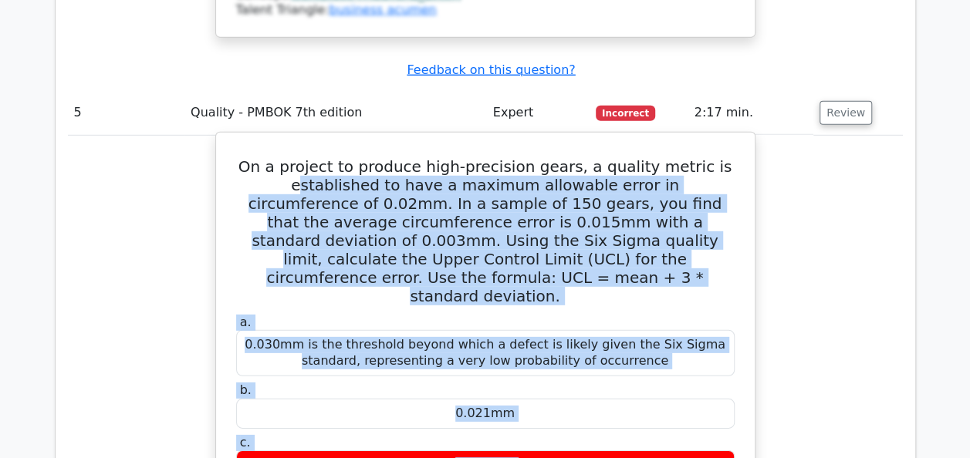
drag, startPoint x: 255, startPoint y: 77, endPoint x: 388, endPoint y: 365, distance: 316.8
click at [388, 365] on div "On a project to produce high-precision gears, a quality metric is established t…" at bounding box center [485, 426] width 526 height 575
copy div "loremipsum do sita c adipisc elitseddo eiusm te incididuntutl et 1.83do. Ma a e…"
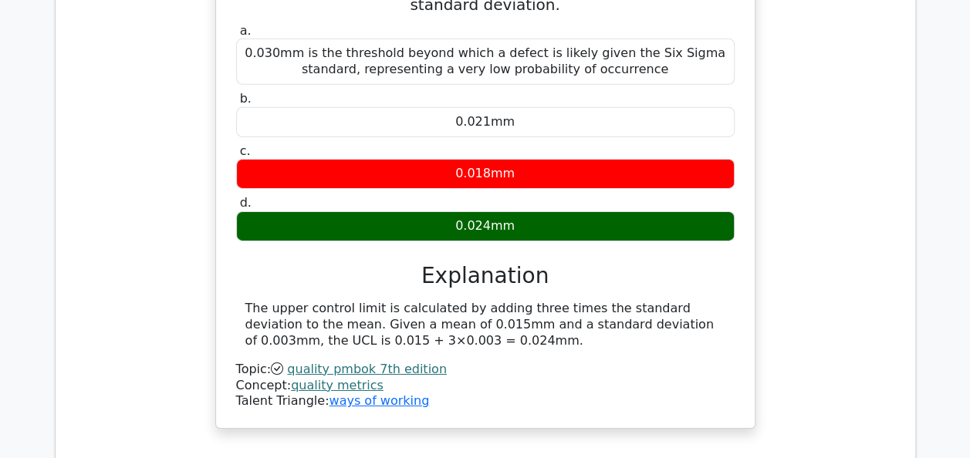
scroll to position [5378, 0]
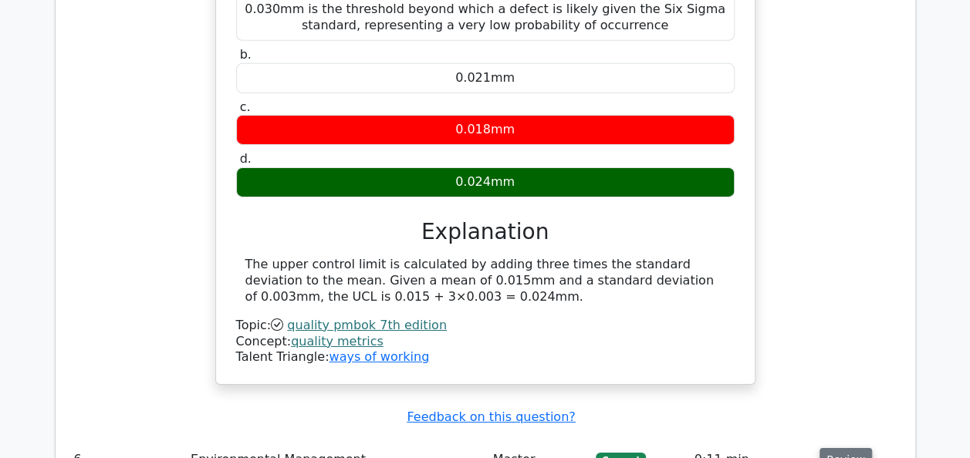
click at [832, 448] on button "Review" at bounding box center [845, 460] width 52 height 24
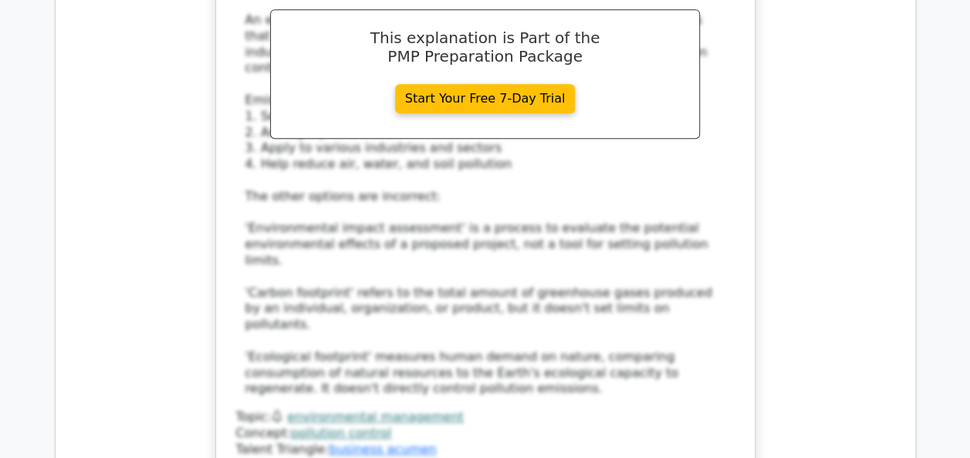
scroll to position [6273, 0]
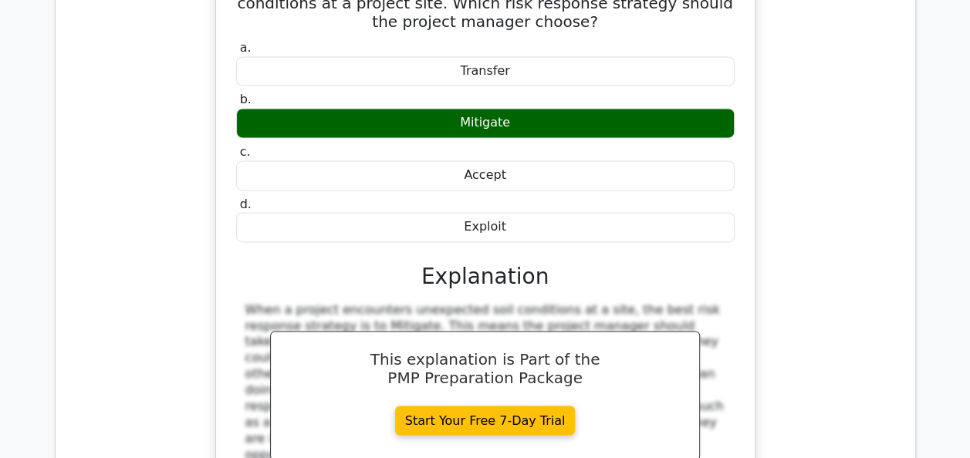
scroll to position [6859, 0]
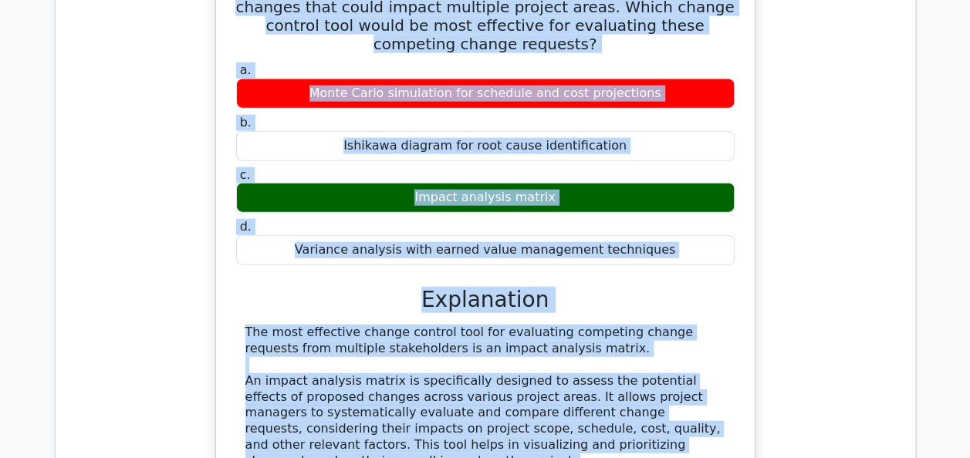
scroll to position [7590, 0]
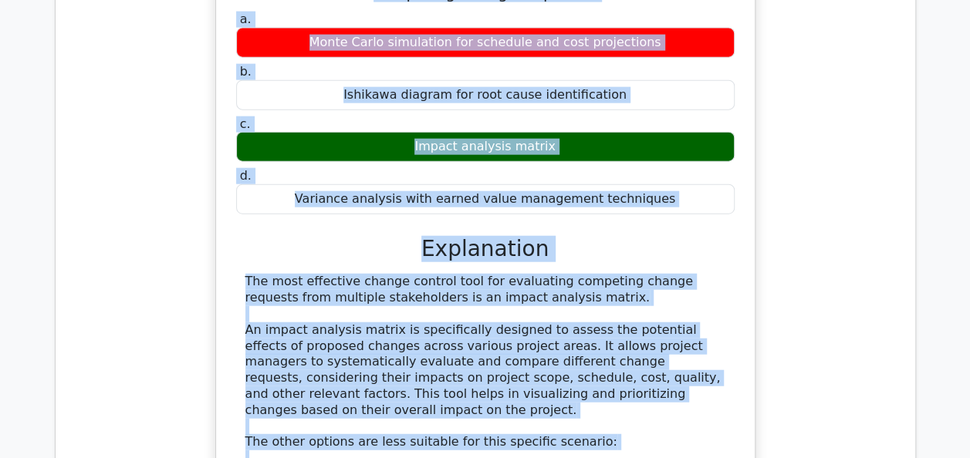
drag, startPoint x: 237, startPoint y: 191, endPoint x: 287, endPoint y: 269, distance: 92.6
click at [287, 269] on div "During a project, several stakeholders propose conflicting changes that could i…" at bounding box center [485, 337] width 526 height 854
copy div "During a project, several stakeholders propose conflicting changes that could i…"
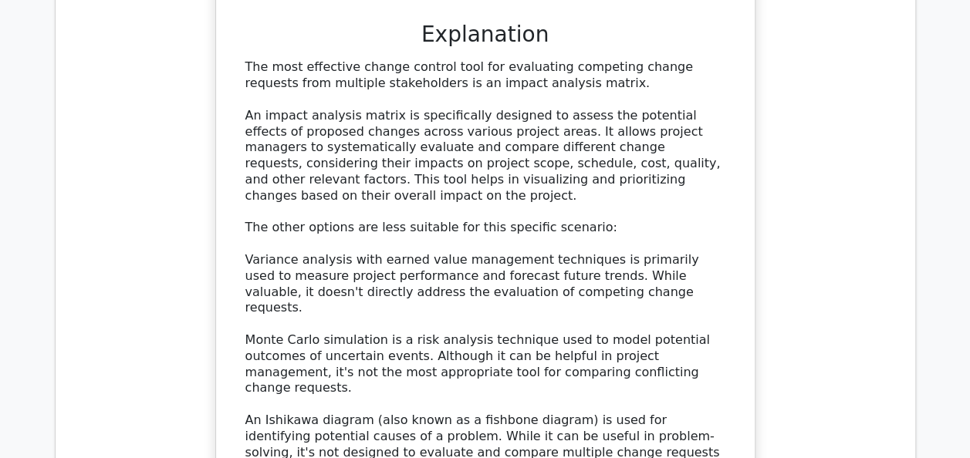
scroll to position [7837, 0]
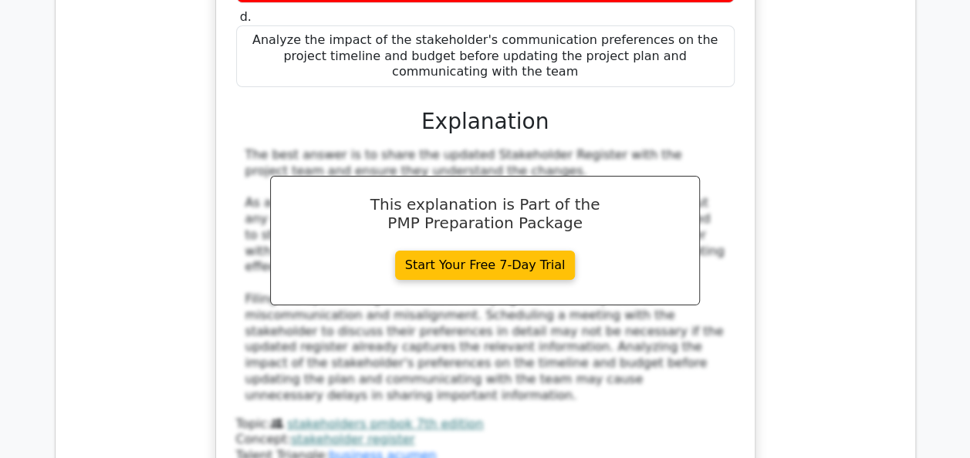
scroll to position [8794, 0]
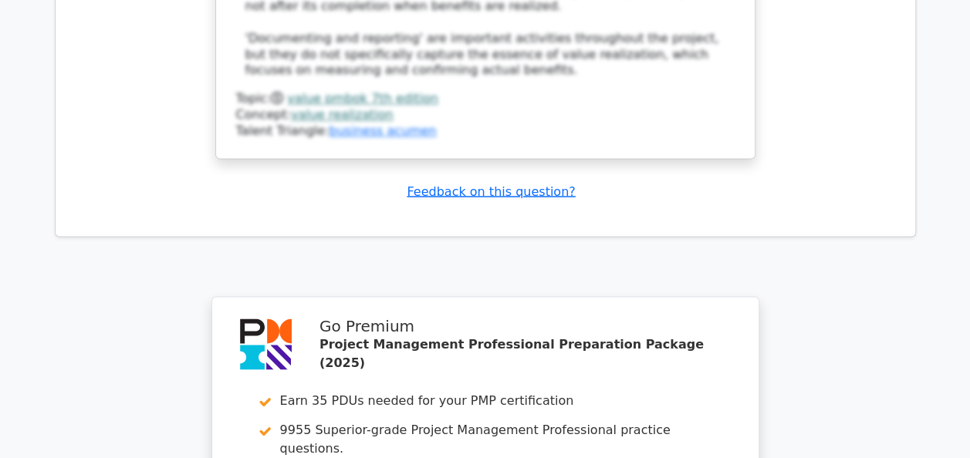
scroll to position [9997, 0]
